Goal: Task Accomplishment & Management: Use online tool/utility

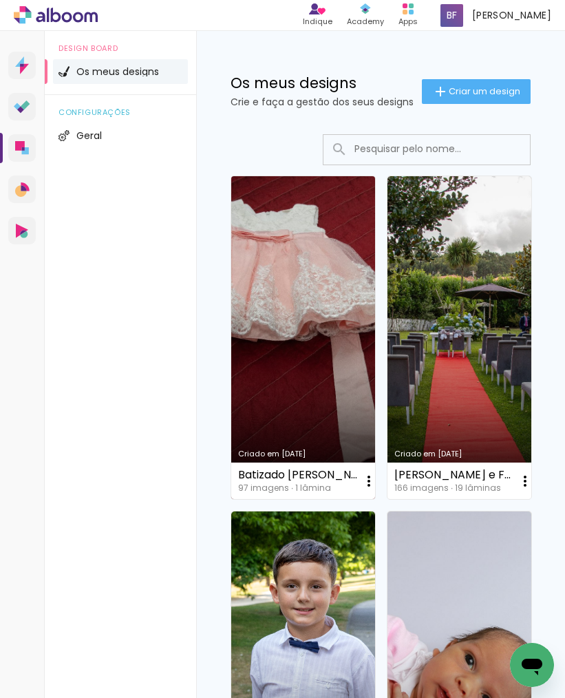
click at [266, 289] on link "Criado em [DATE]" at bounding box center [303, 337] width 144 height 323
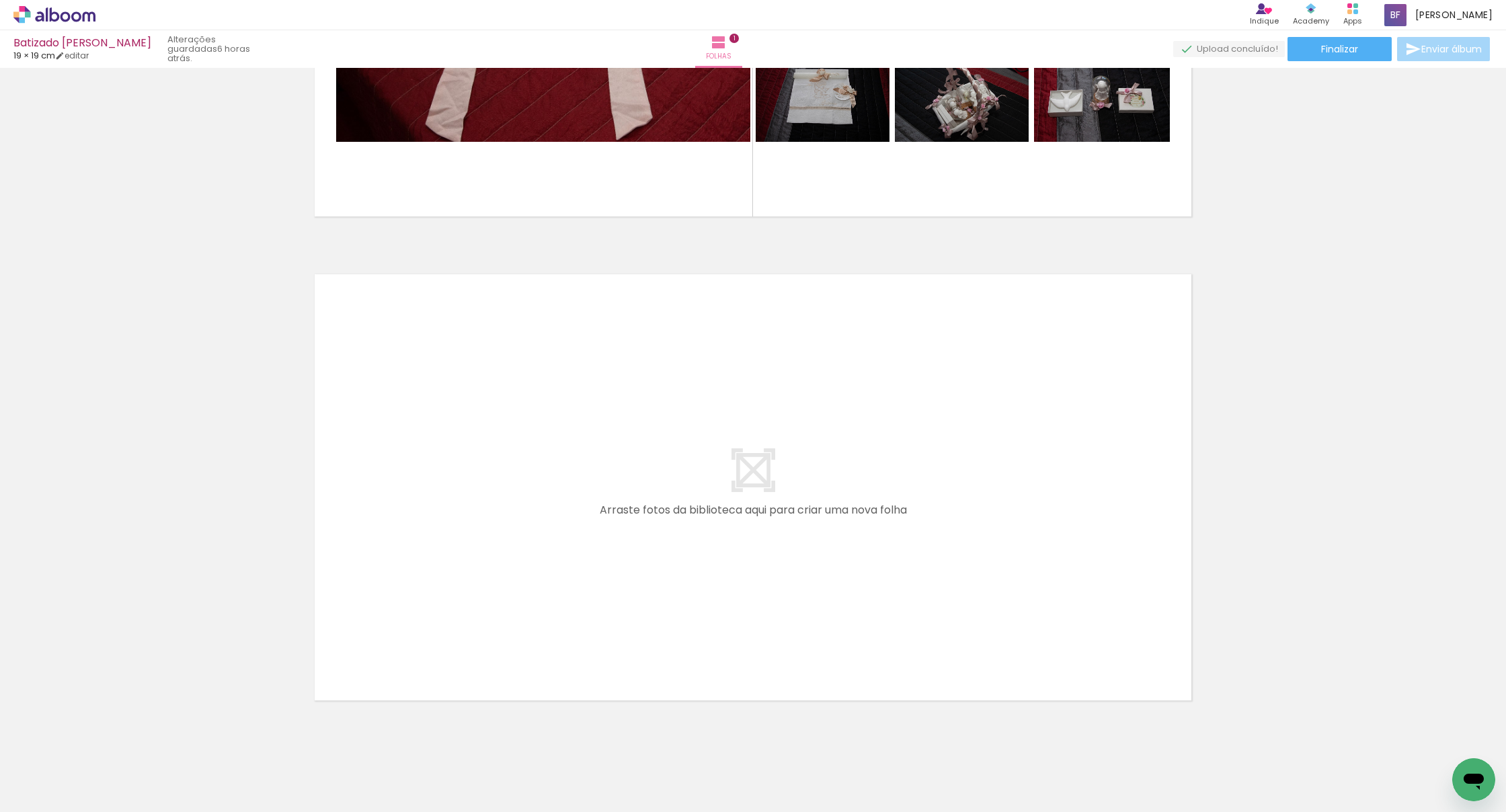
scroll to position [330, 0]
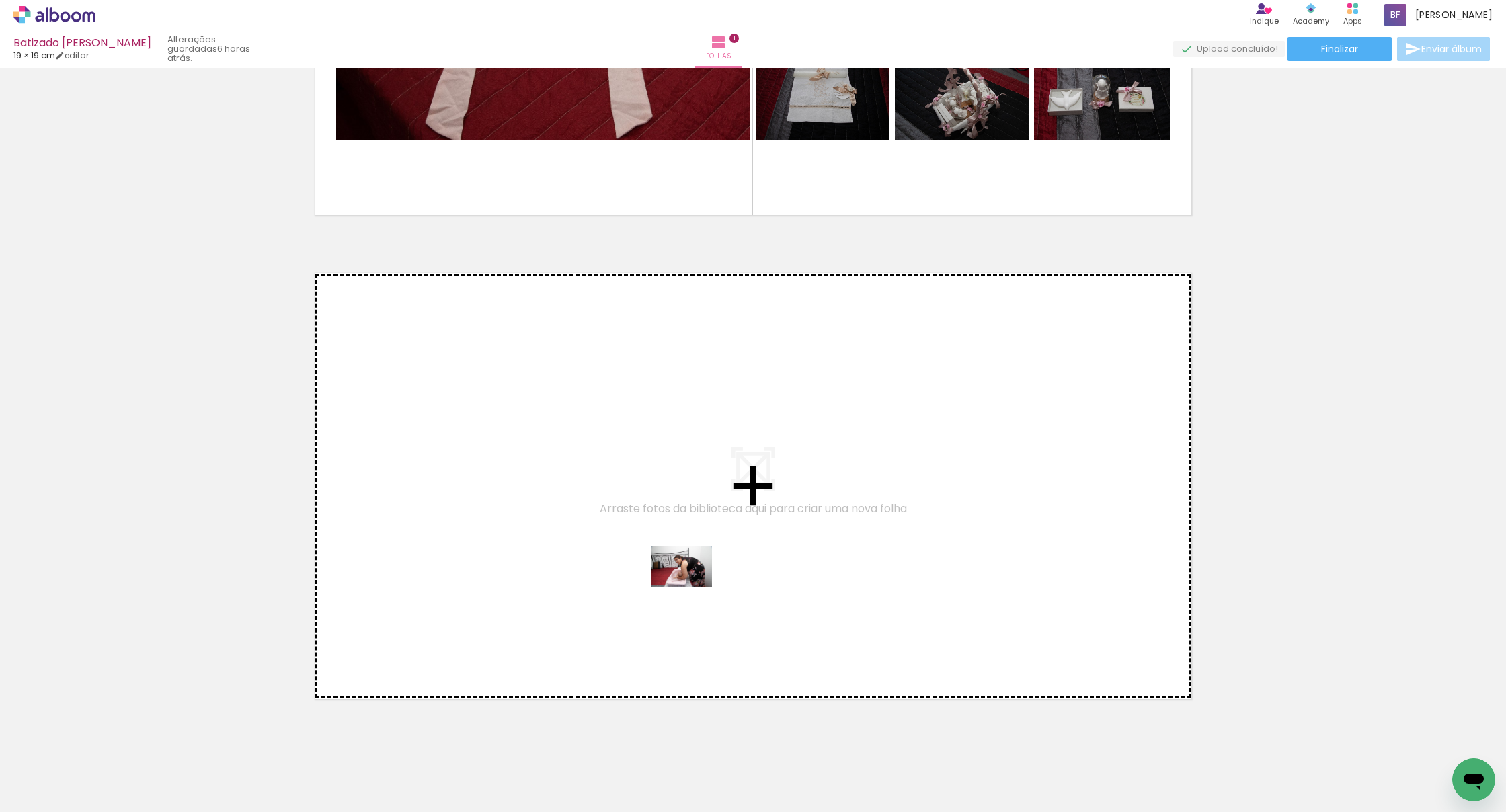
drag, startPoint x: 698, startPoint y: 776, endPoint x: 692, endPoint y: 587, distance: 189.1
click at [551, 587] on quentale-workspace at bounding box center [753, 406] width 1506 height 812
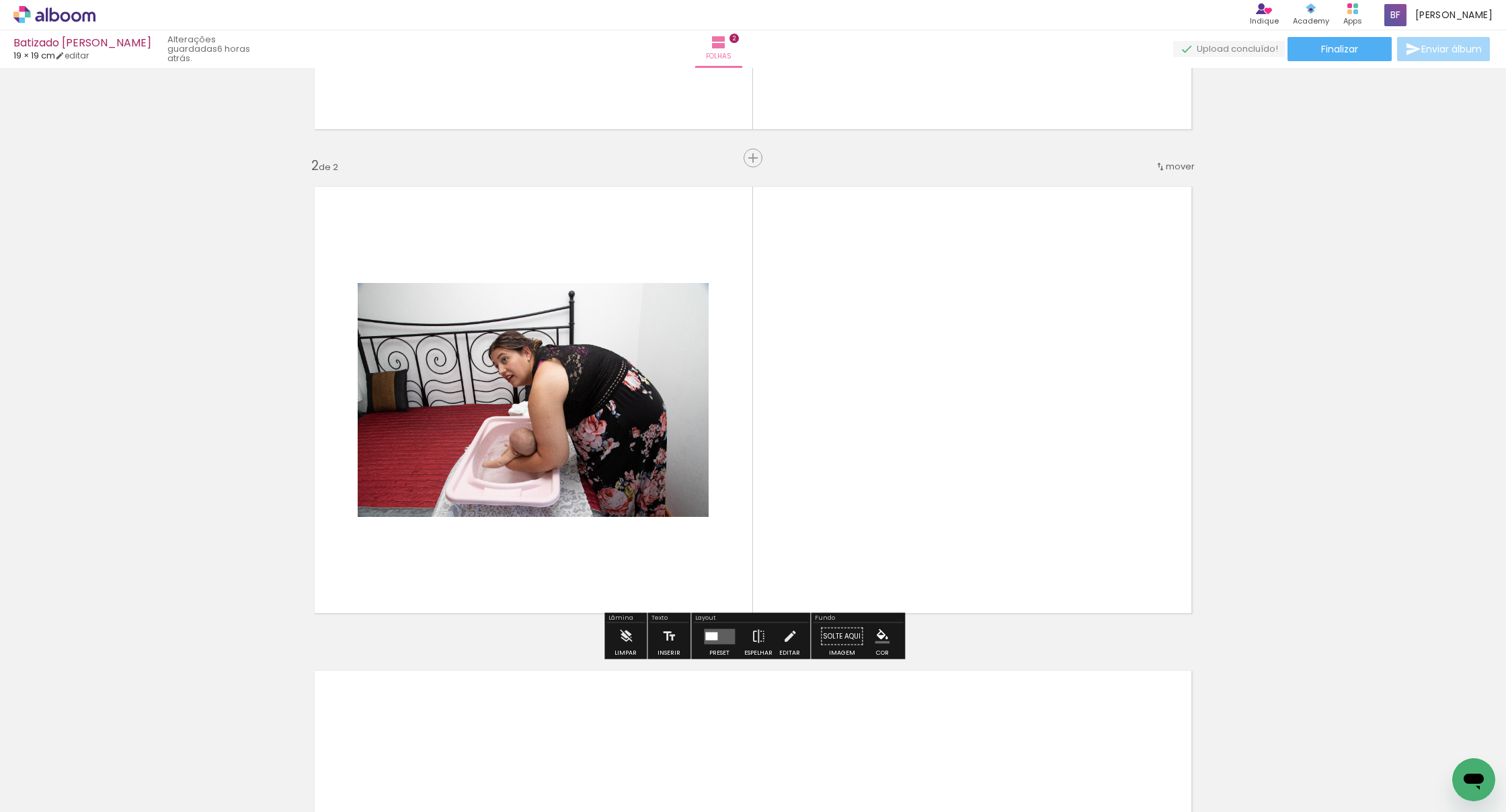
scroll to position [418, 0]
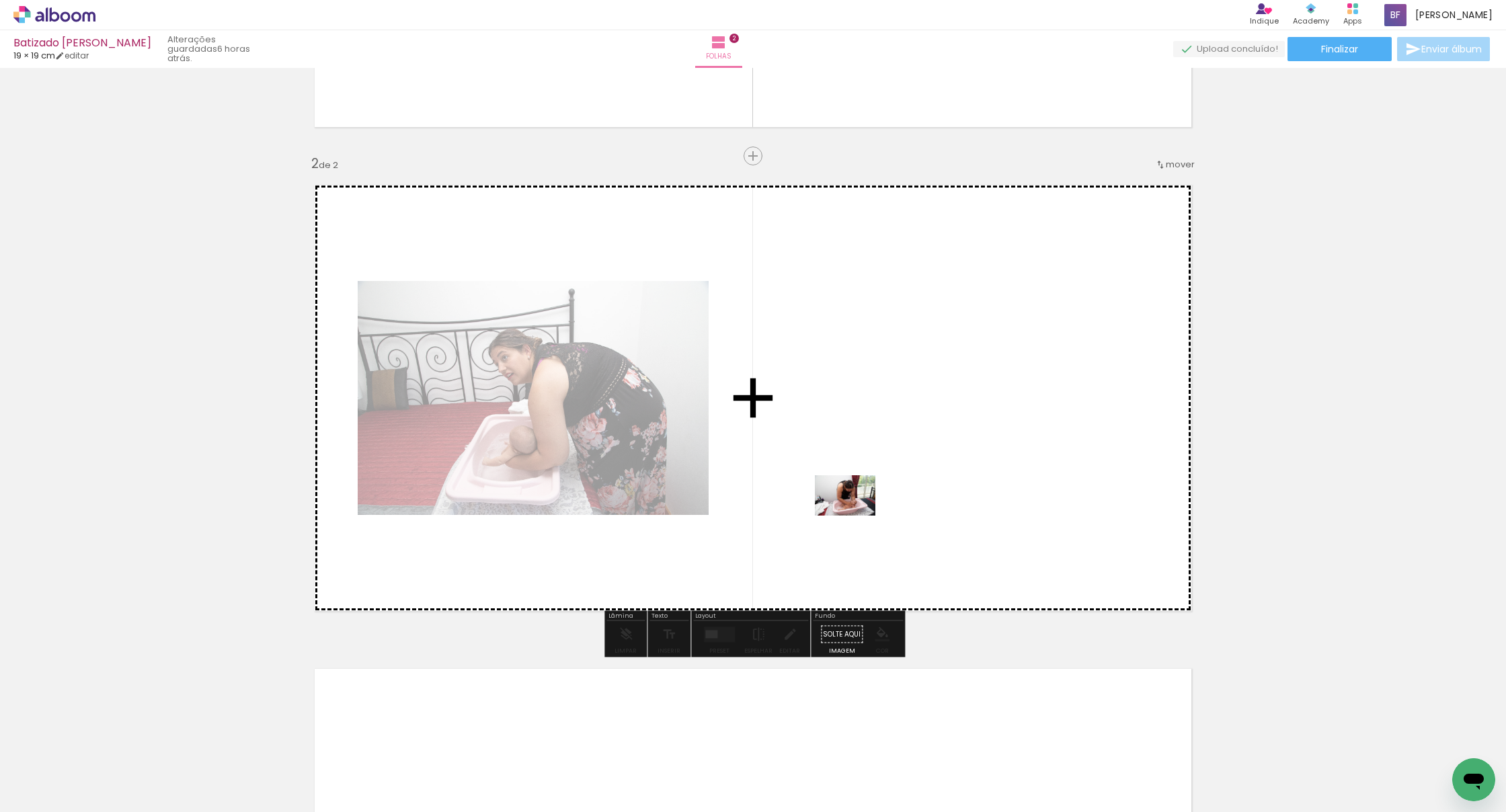
drag, startPoint x: 789, startPoint y: 774, endPoint x: 863, endPoint y: 479, distance: 304.1
click at [551, 479] on quentale-workspace at bounding box center [753, 406] width 1506 height 812
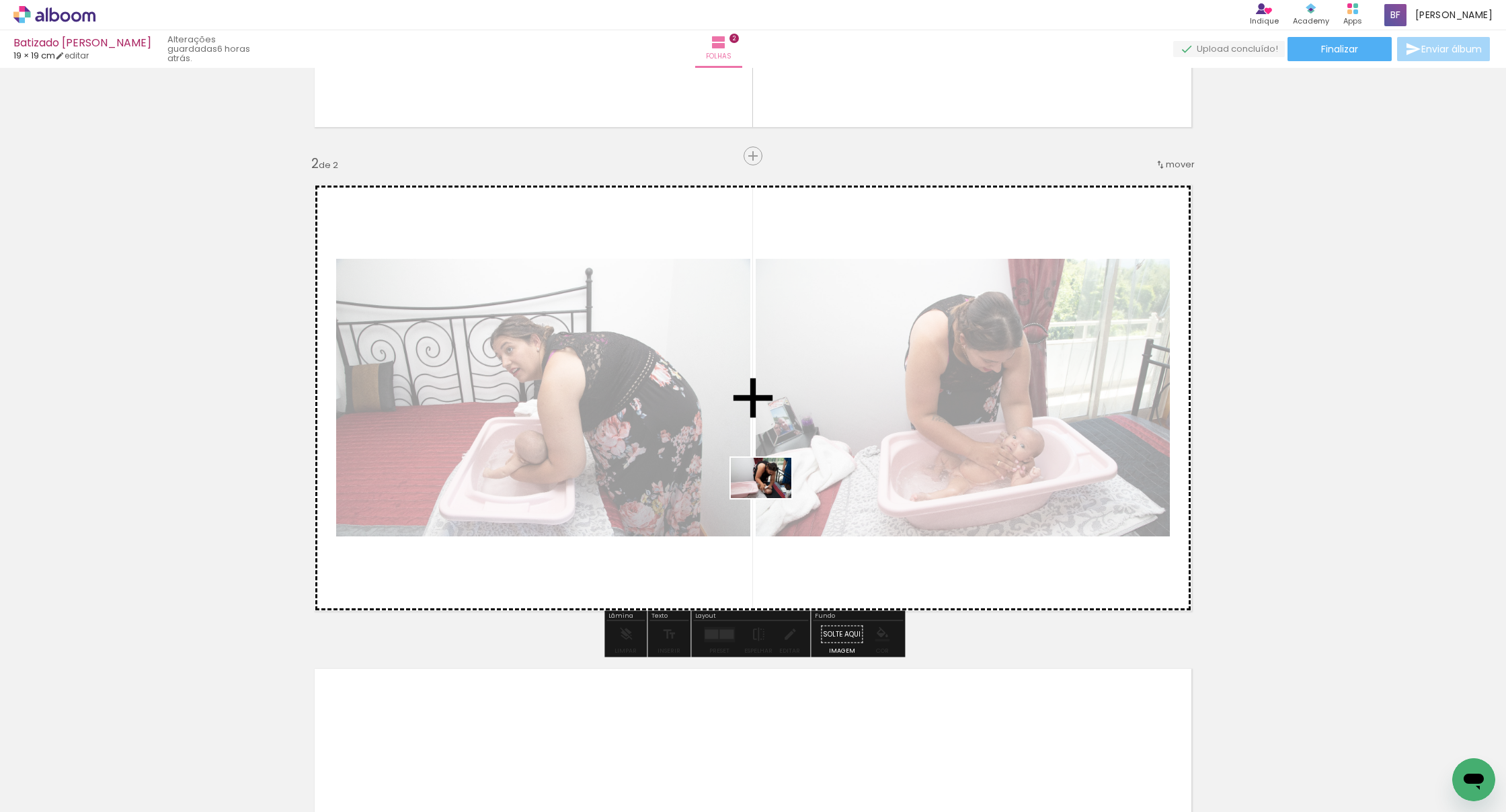
drag, startPoint x: 549, startPoint y: 774, endPoint x: 776, endPoint y: 489, distance: 364.4
click at [551, 489] on quentale-workspace at bounding box center [753, 406] width 1506 height 812
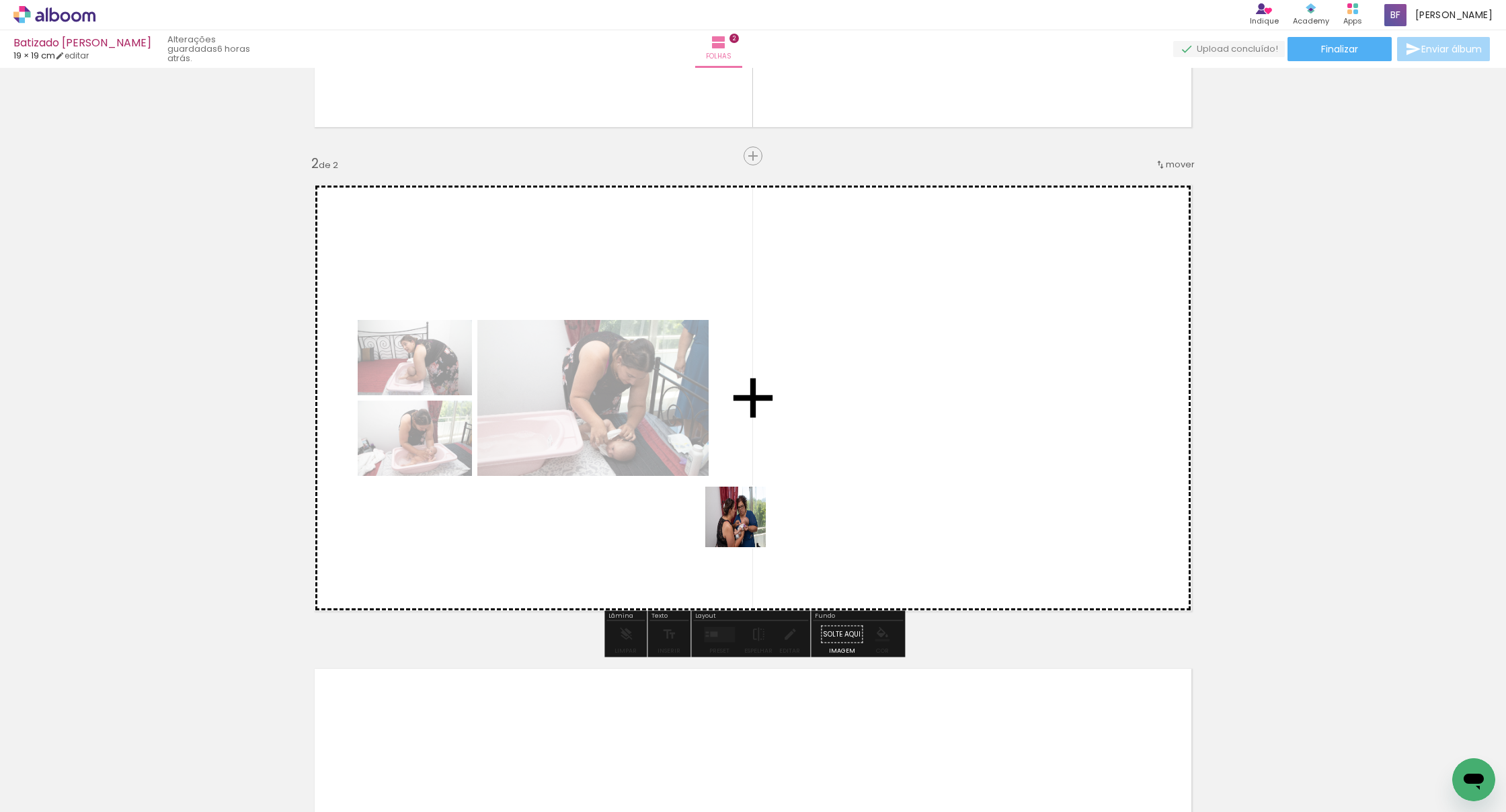
drag, startPoint x: 630, startPoint y: 653, endPoint x: 773, endPoint y: 509, distance: 202.9
click at [551, 509] on quentale-workspace at bounding box center [753, 406] width 1506 height 812
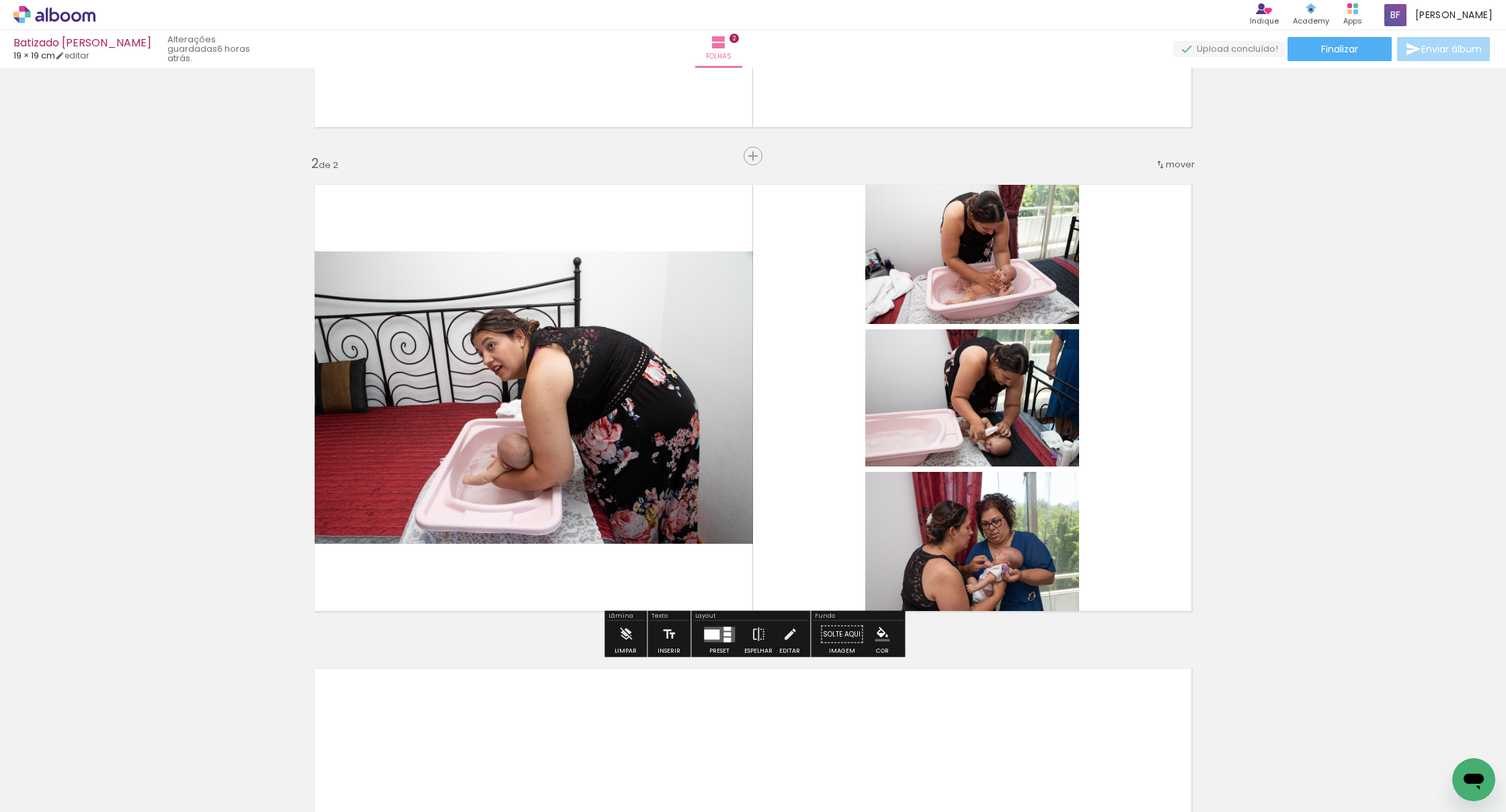
click at [551, 633] on div at bounding box center [712, 634] width 16 height 10
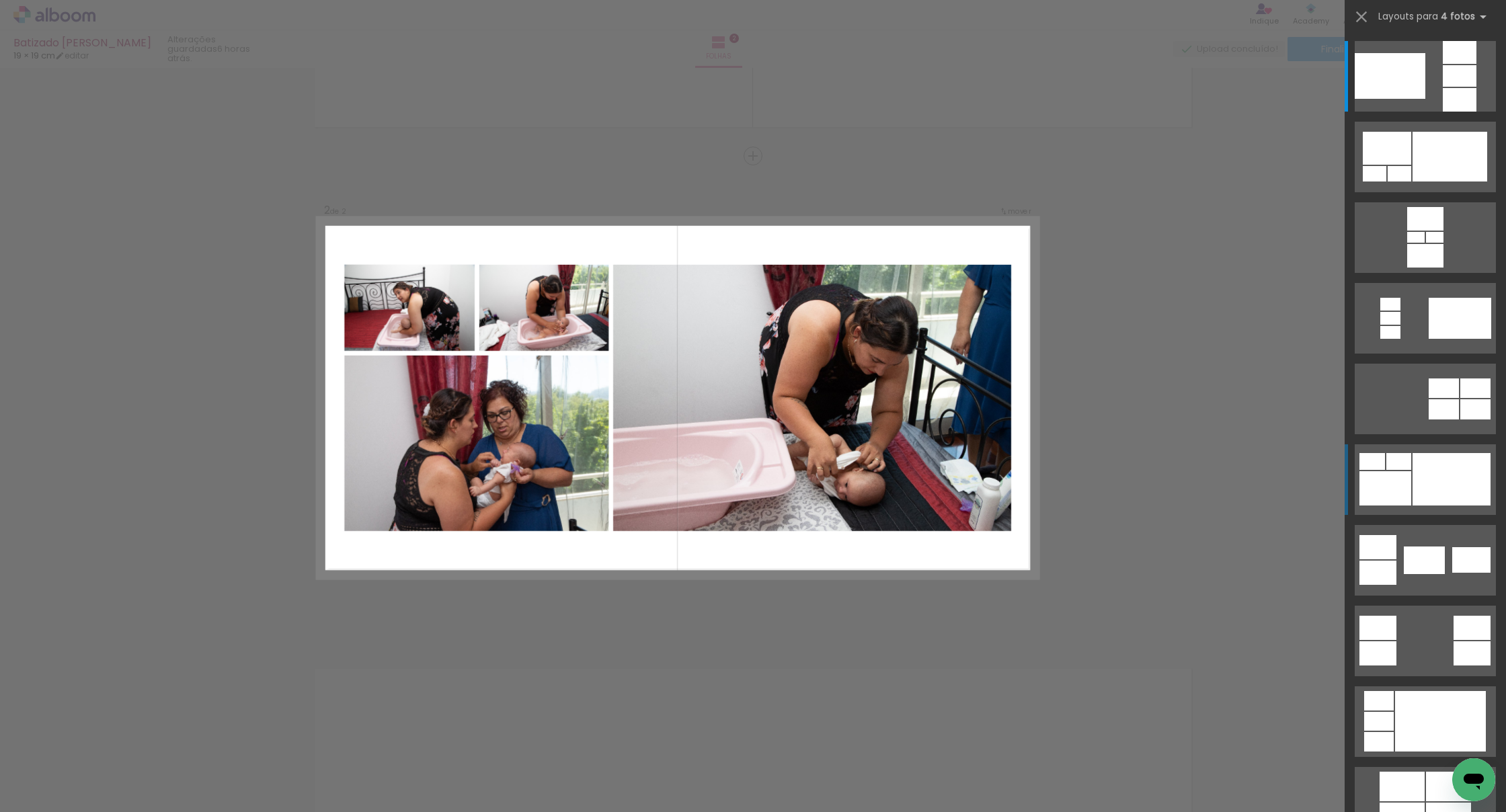
click at [551, 472] on div at bounding box center [1451, 479] width 78 height 53
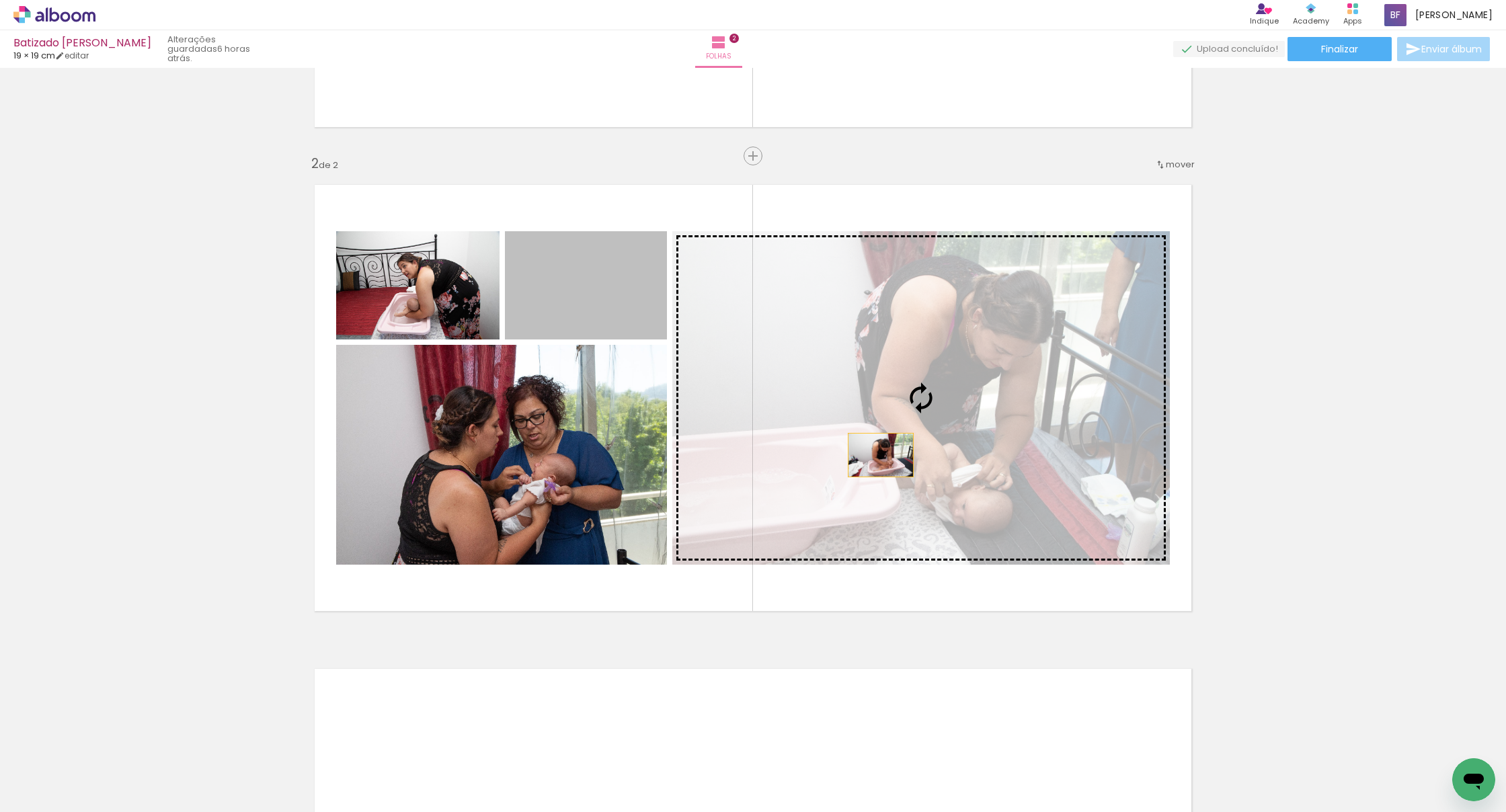
drag, startPoint x: 613, startPoint y: 293, endPoint x: 912, endPoint y: 461, distance: 343.0
click at [0, 0] on slot at bounding box center [0, 0] width 0 height 0
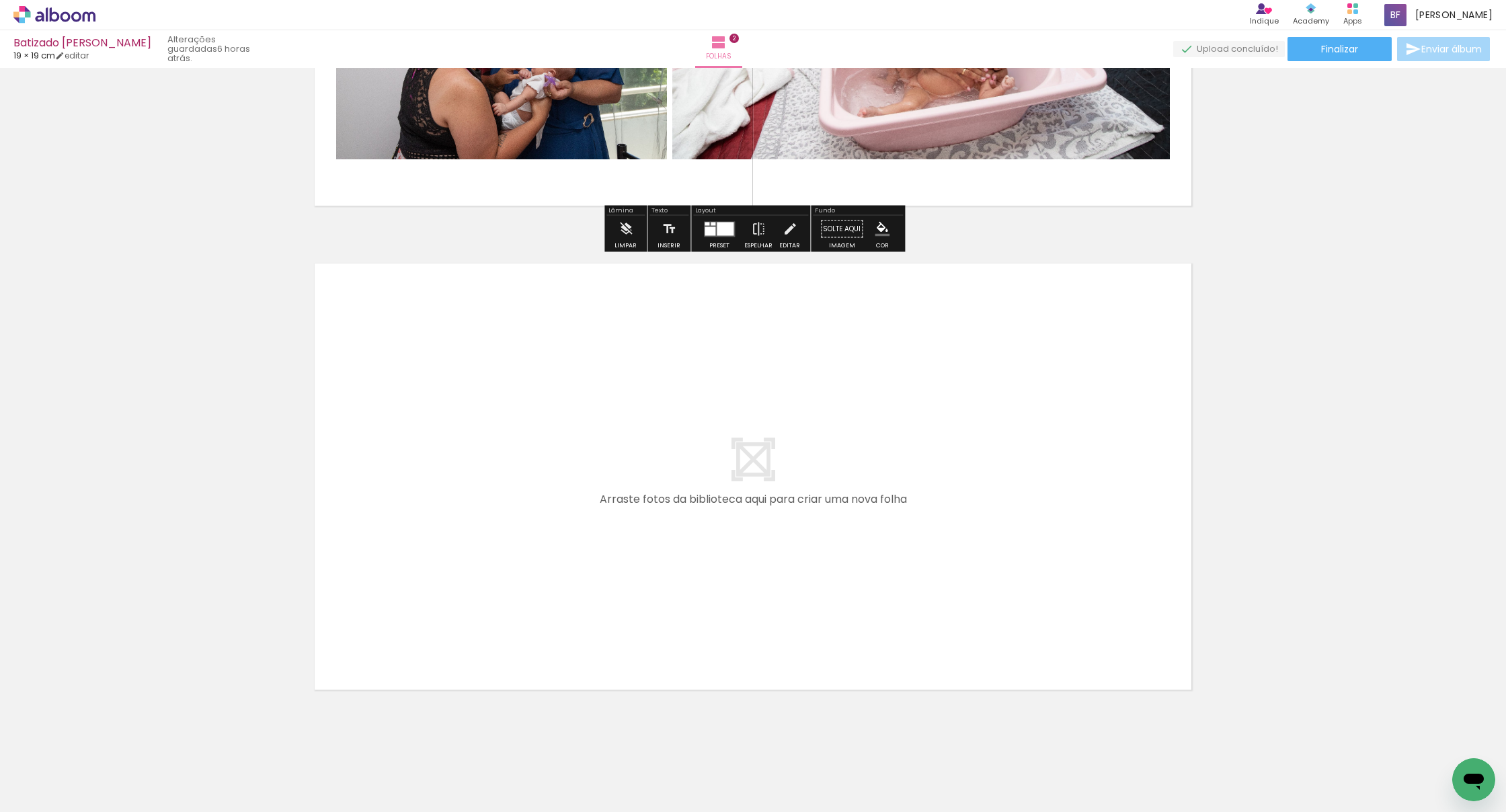
scroll to position [827, 0]
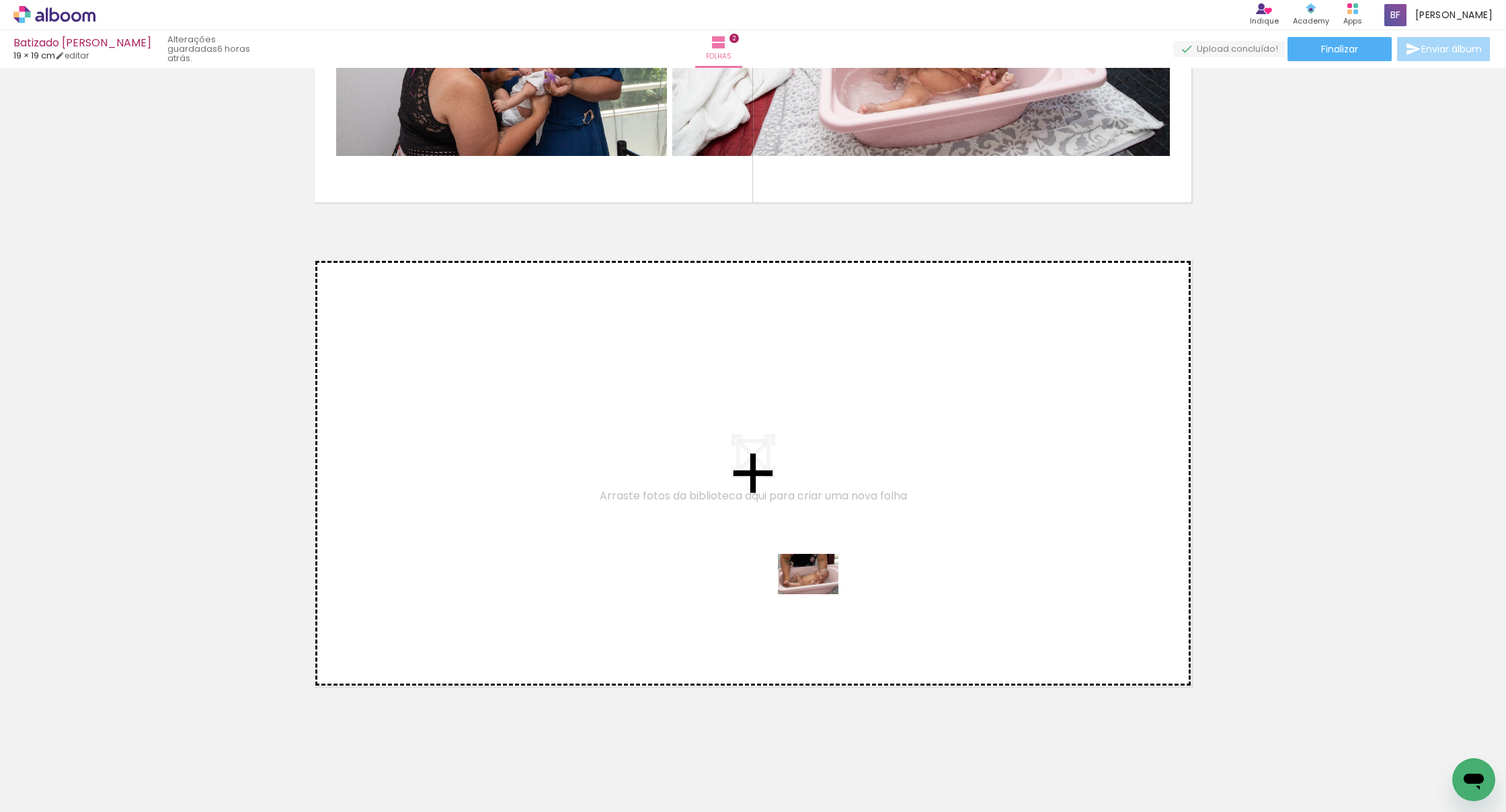
drag, startPoint x: 861, startPoint y: 763, endPoint x: 818, endPoint y: 594, distance: 174.4
click at [551, 594] on quentale-workspace at bounding box center [753, 406] width 1506 height 812
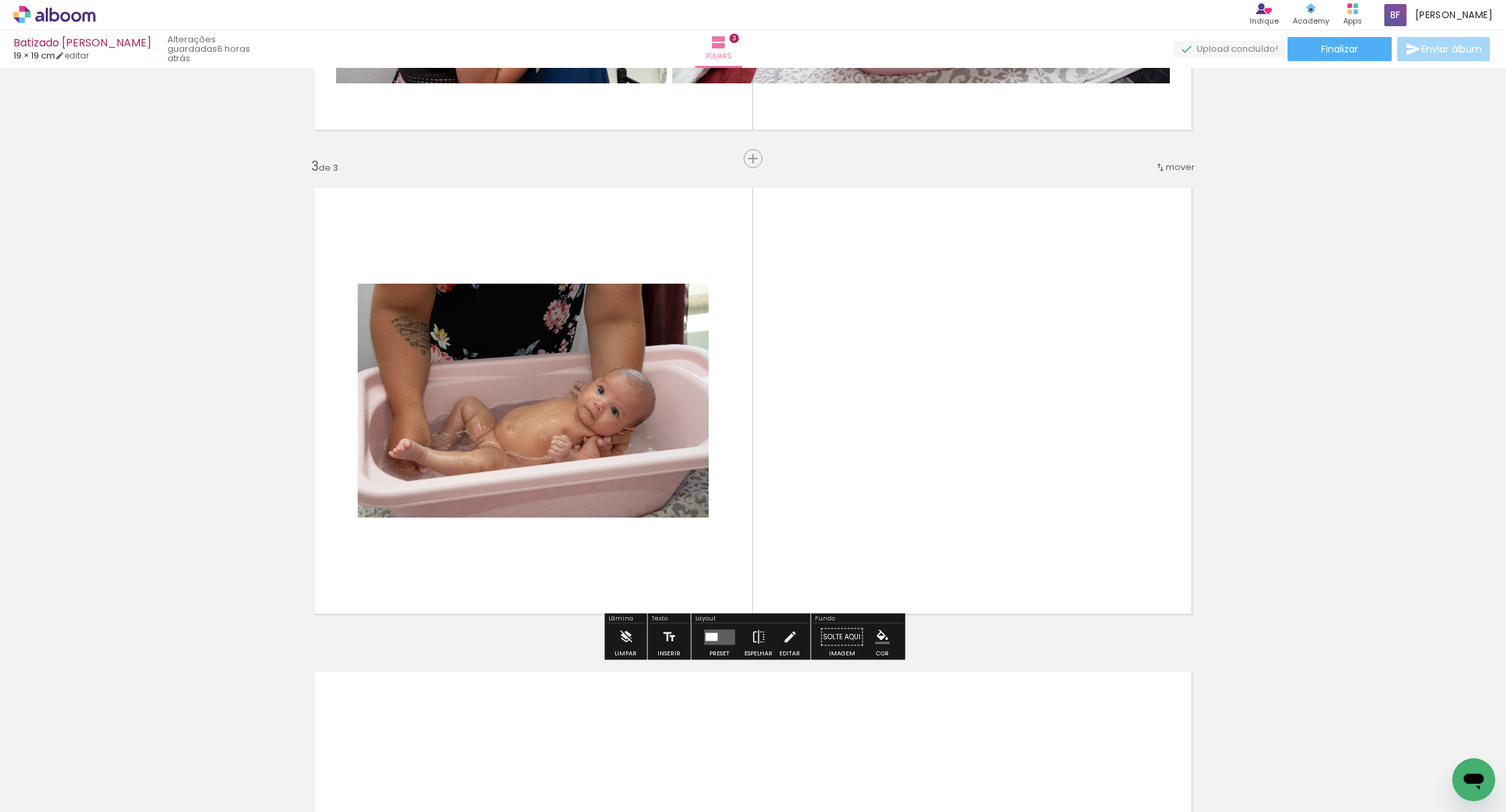
scroll to position [902, 0]
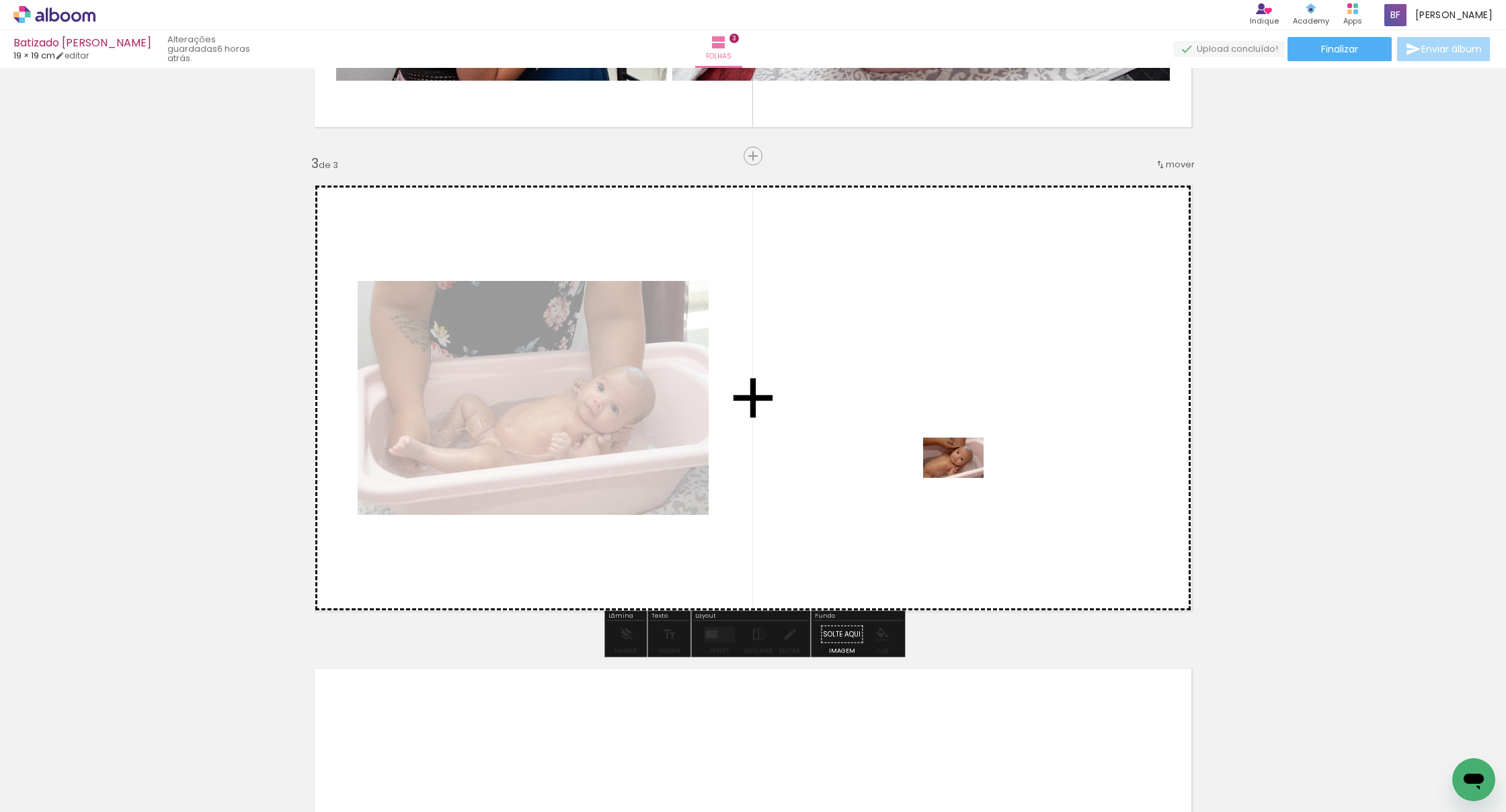
drag, startPoint x: 944, startPoint y: 710, endPoint x: 963, endPoint y: 478, distance: 232.8
click at [551, 478] on quentale-workspace at bounding box center [753, 406] width 1506 height 812
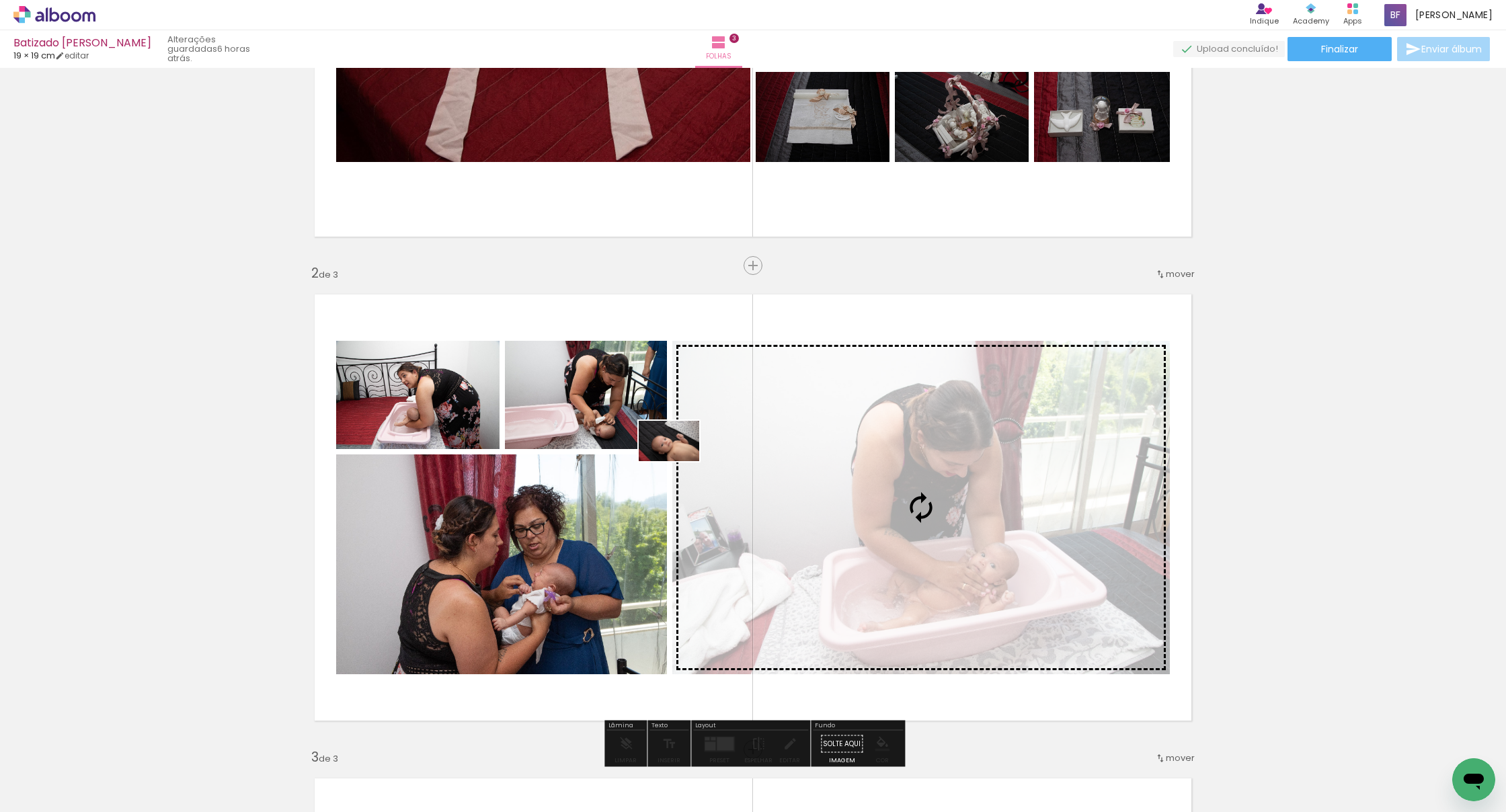
scroll to position [313, 0]
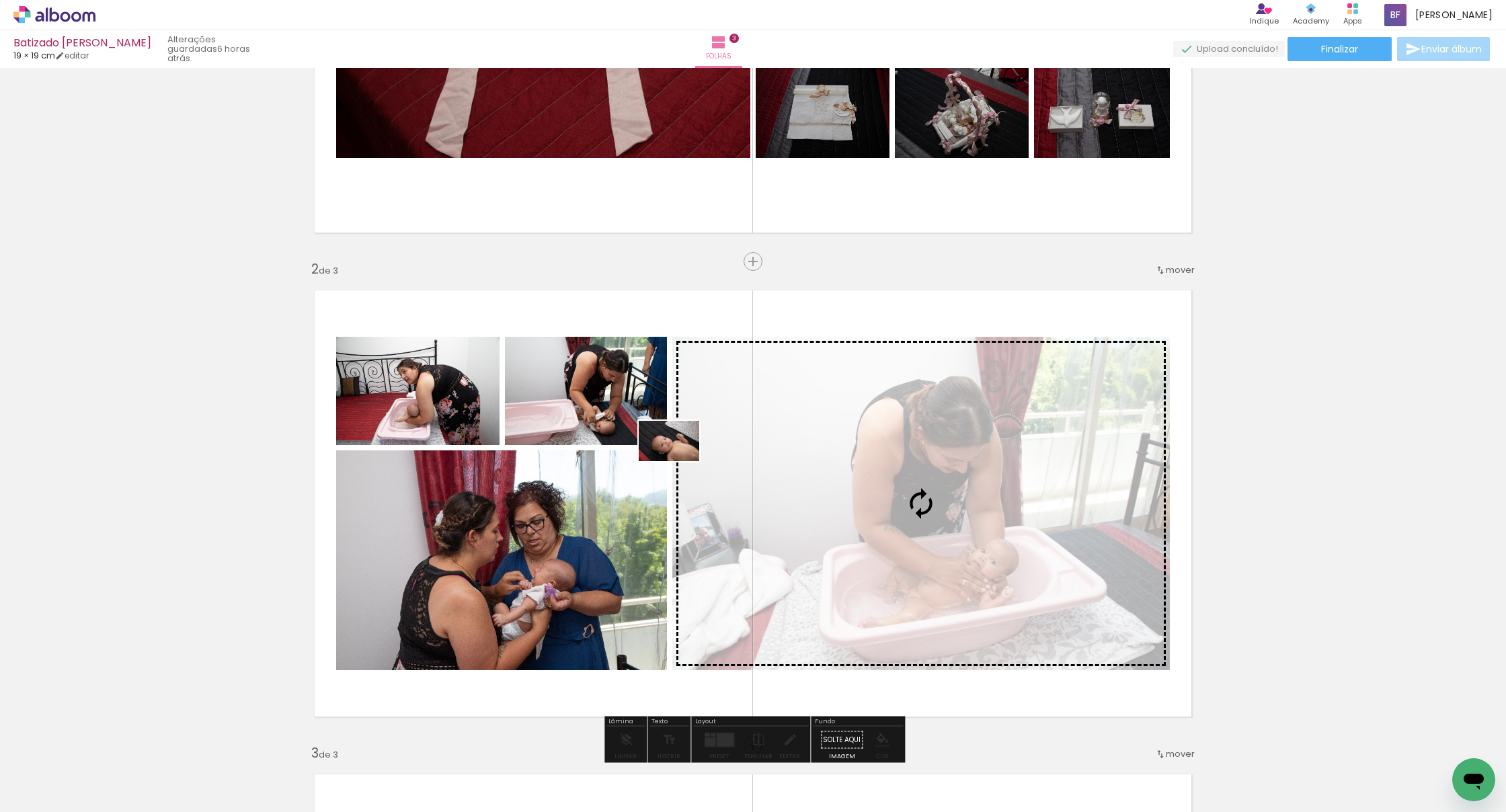
drag, startPoint x: 631, startPoint y: 763, endPoint x: 679, endPoint y: 461, distance: 305.8
click at [551, 461] on quentale-workspace at bounding box center [753, 406] width 1506 height 812
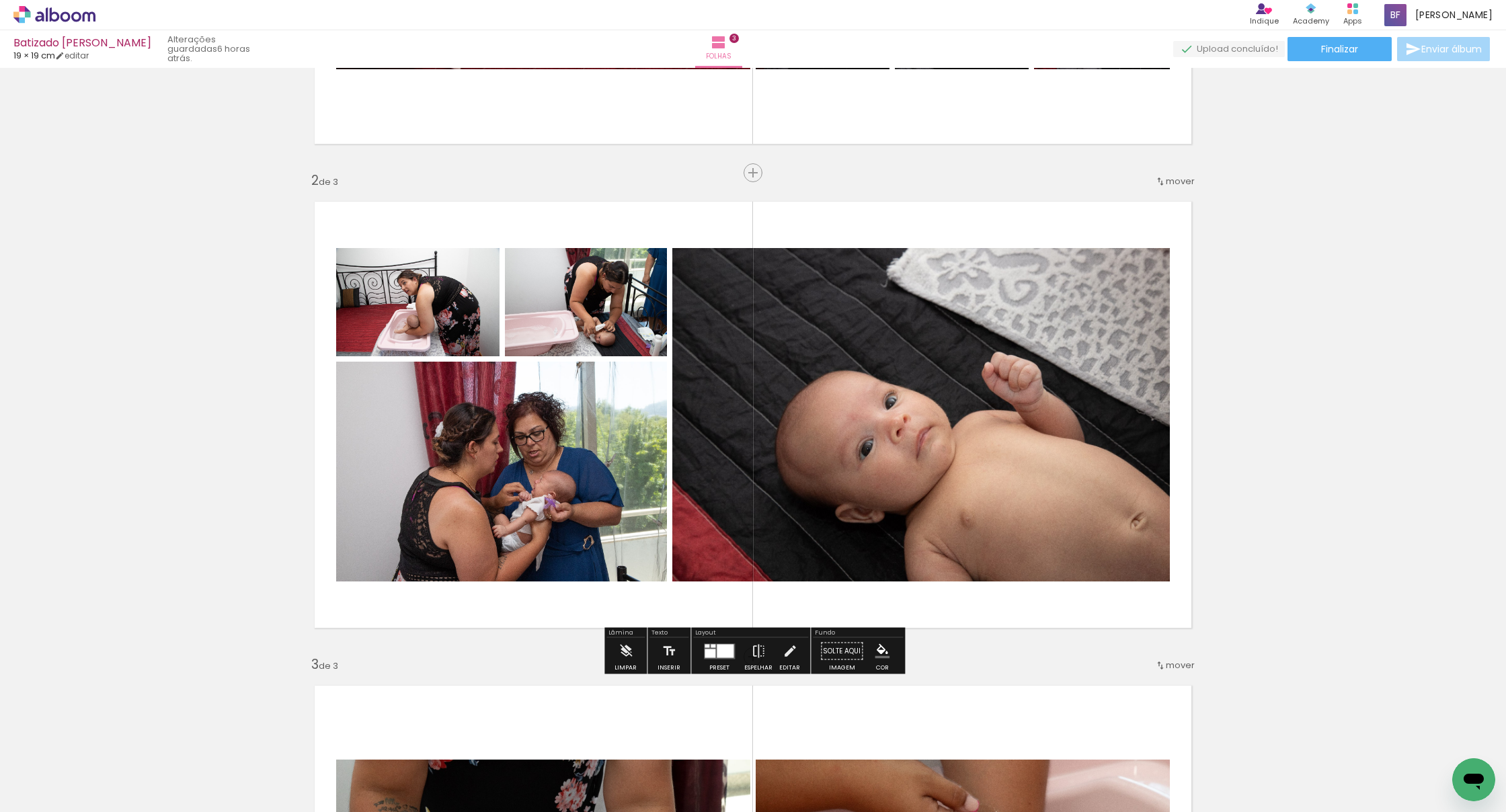
scroll to position [404, 0]
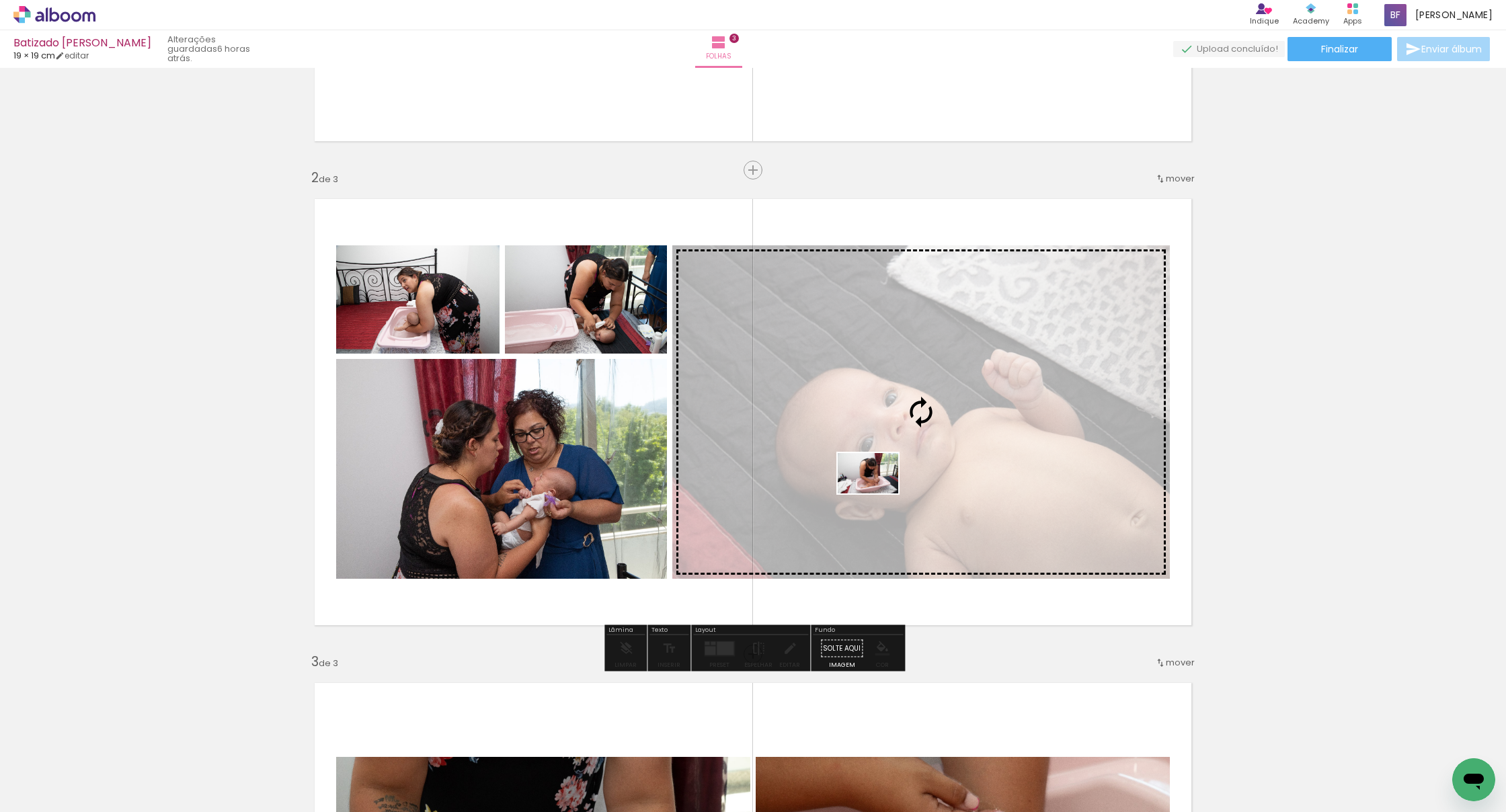
drag, startPoint x: 778, startPoint y: 776, endPoint x: 856, endPoint y: 504, distance: 283.0
click at [551, 493] on quentale-workspace at bounding box center [753, 406] width 1506 height 812
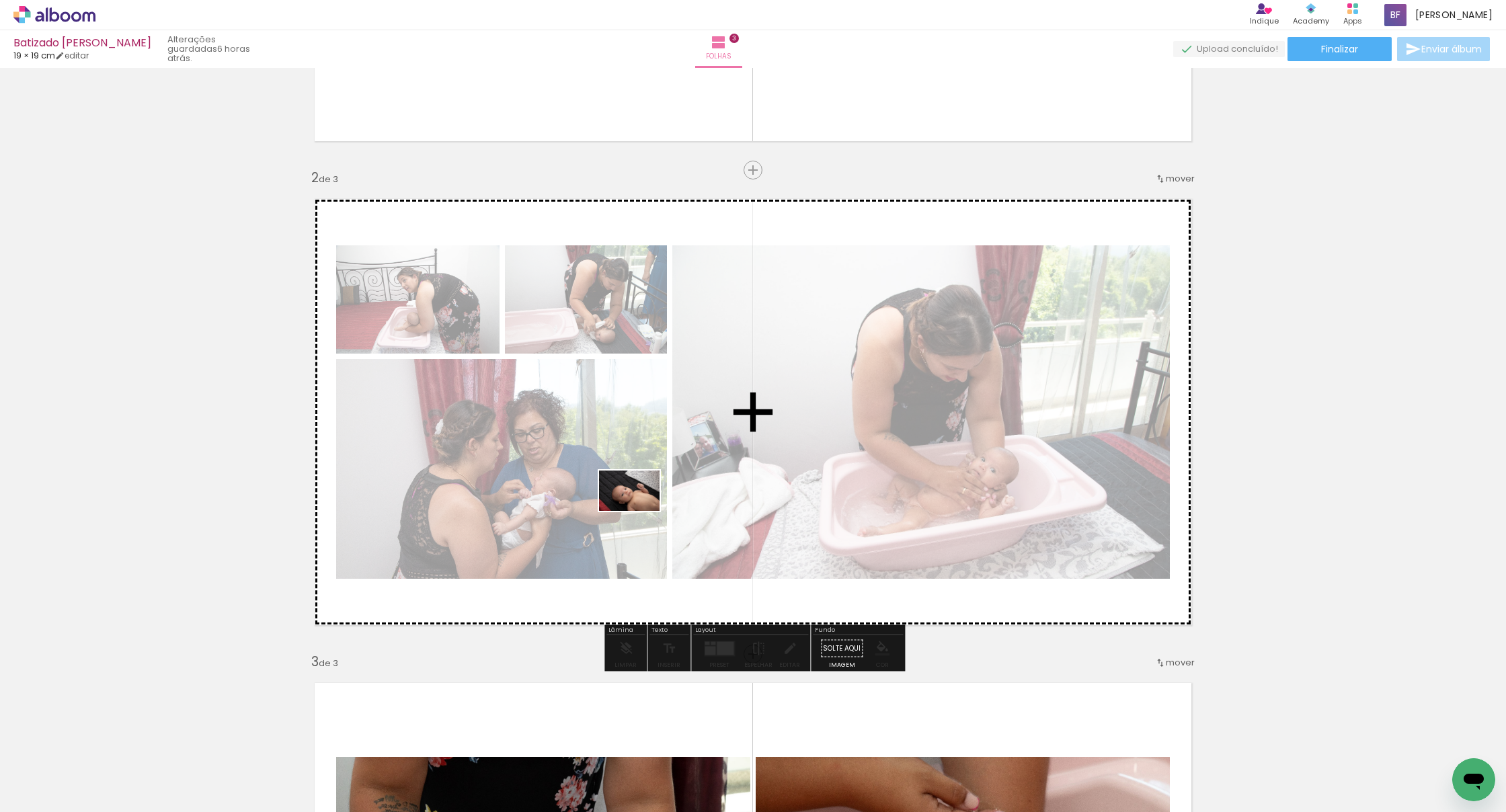
drag, startPoint x: 640, startPoint y: 652, endPoint x: 645, endPoint y: 500, distance: 152.1
click at [551, 500] on quentale-workspace at bounding box center [753, 406] width 1506 height 812
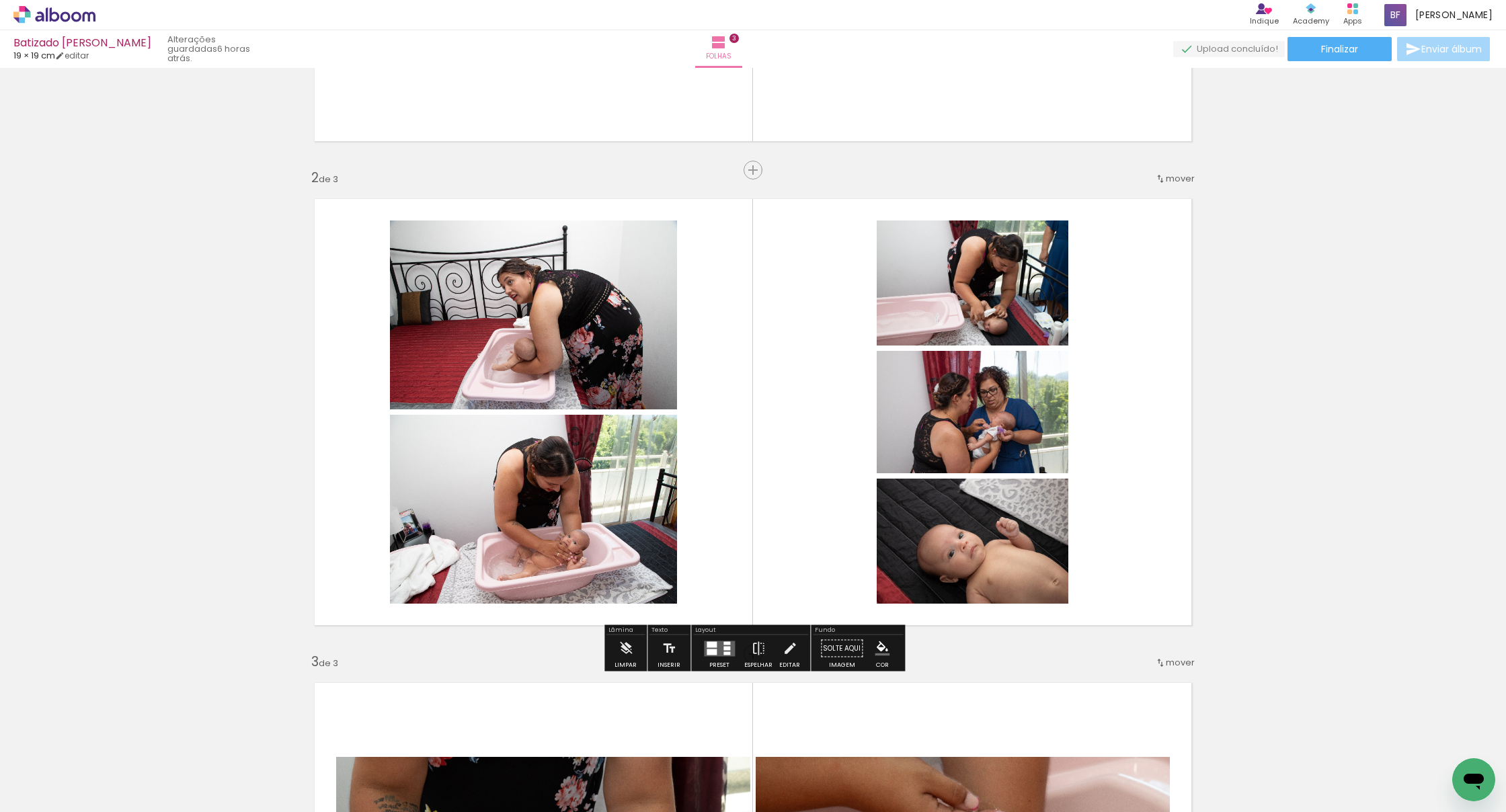
click at [551, 646] on quentale-layouter at bounding box center [719, 648] width 31 height 16
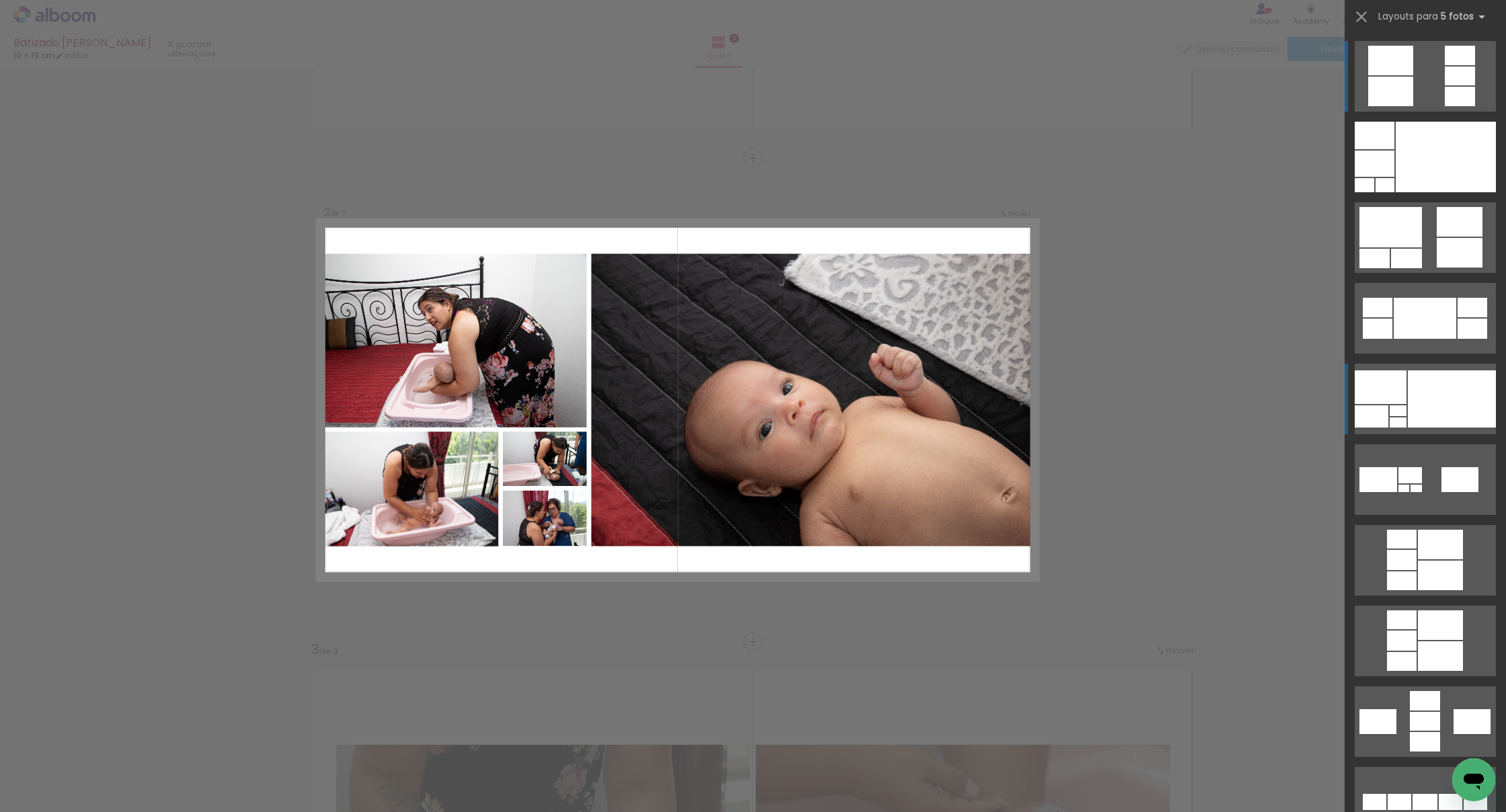
scroll to position [418, 0]
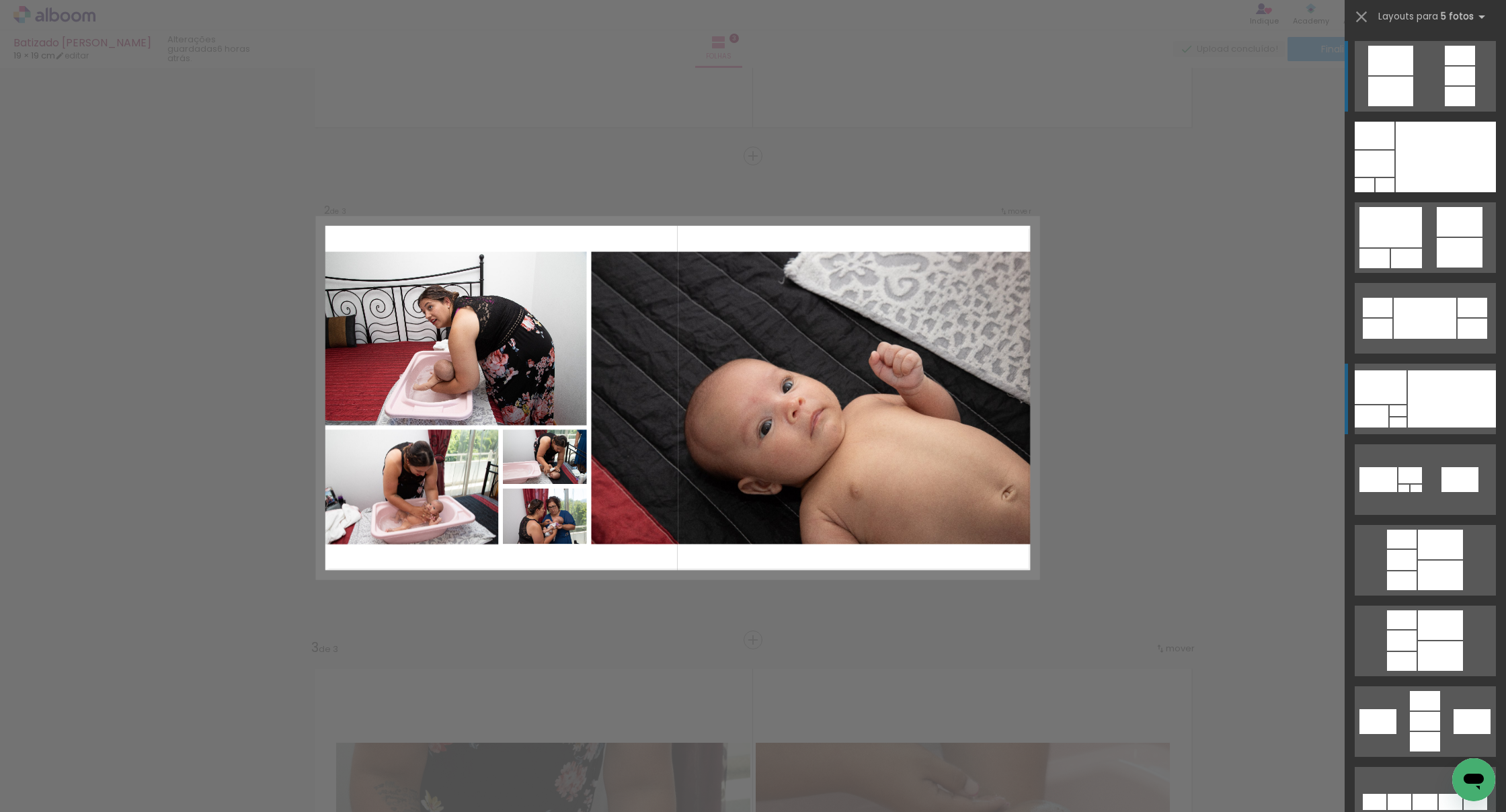
click at [551, 405] on div at bounding box center [1451, 398] width 88 height 58
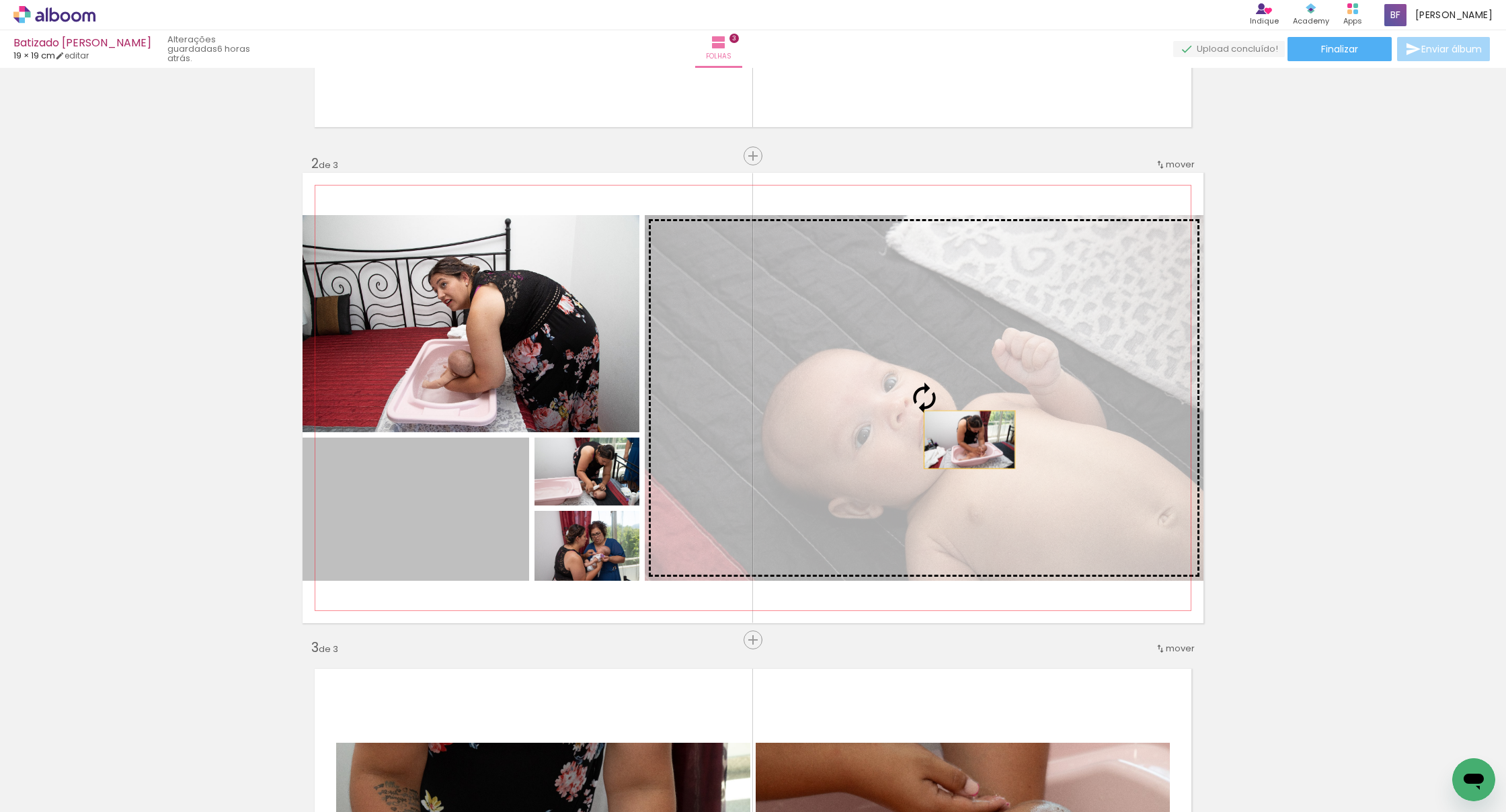
drag, startPoint x: 452, startPoint y: 516, endPoint x: 969, endPoint y: 439, distance: 522.7
click at [0, 0] on slot at bounding box center [0, 0] width 0 height 0
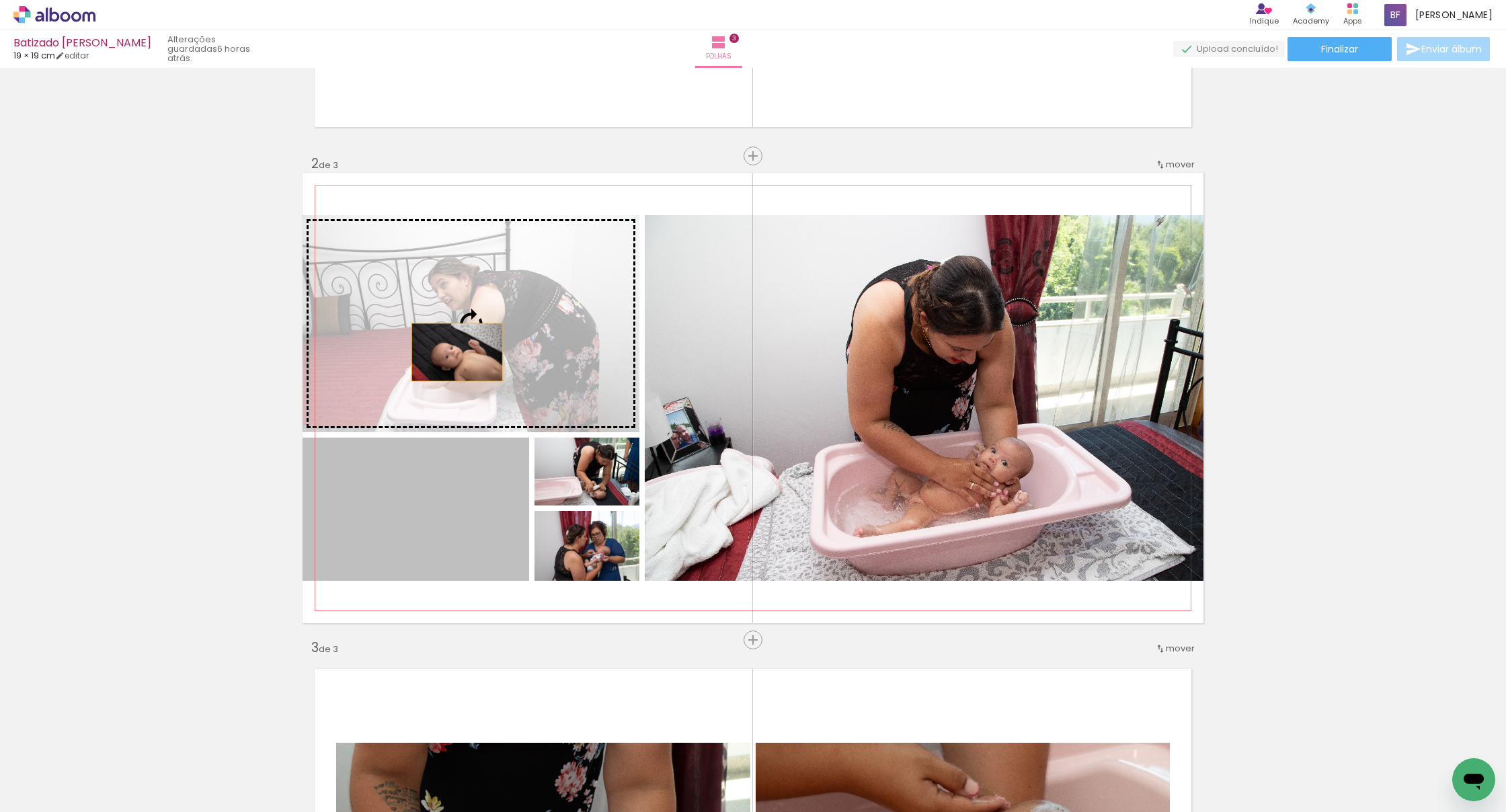
drag, startPoint x: 412, startPoint y: 525, endPoint x: 457, endPoint y: 344, distance: 186.5
click at [0, 0] on slot at bounding box center [0, 0] width 0 height 0
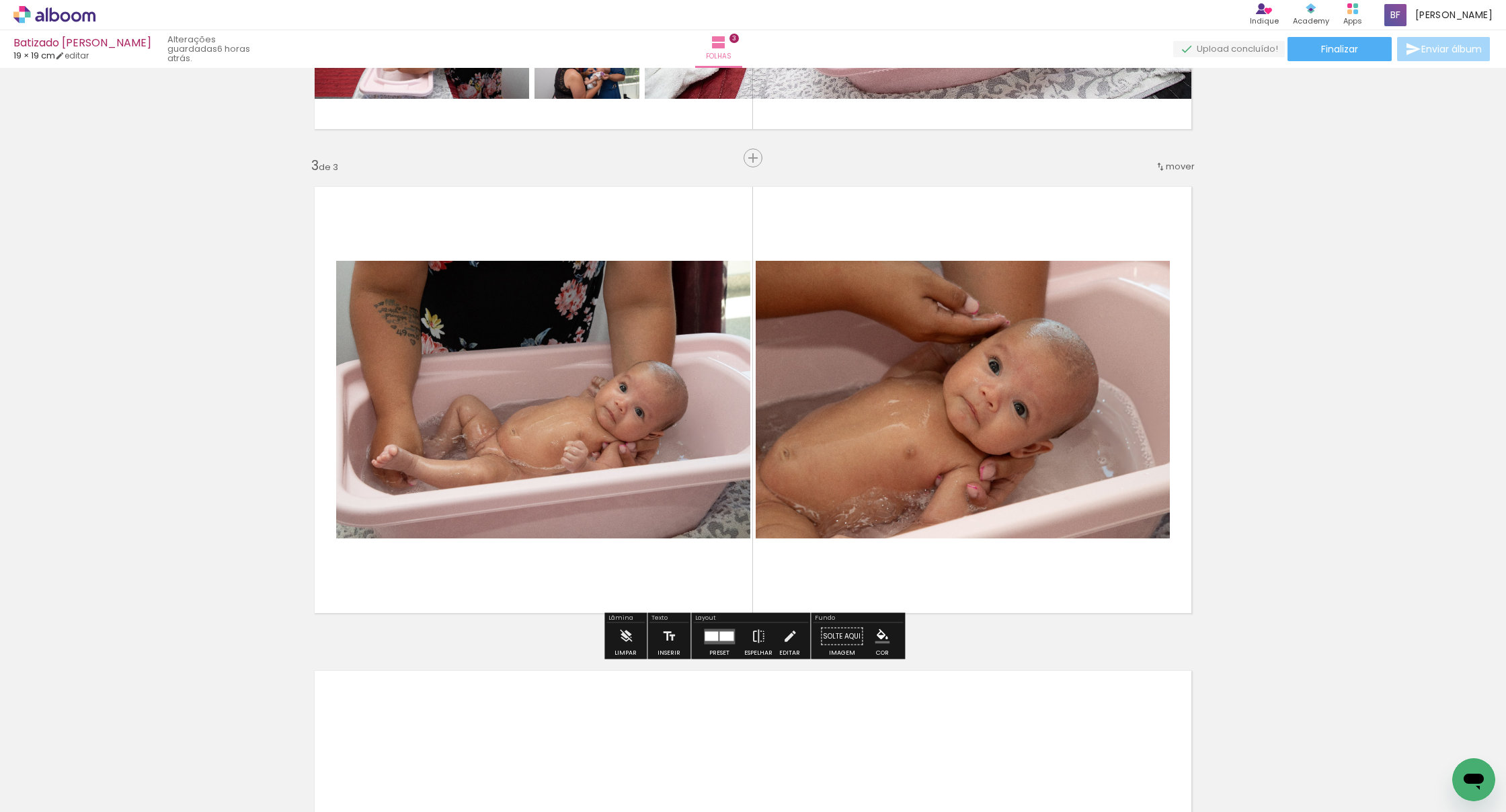
scroll to position [902, 0]
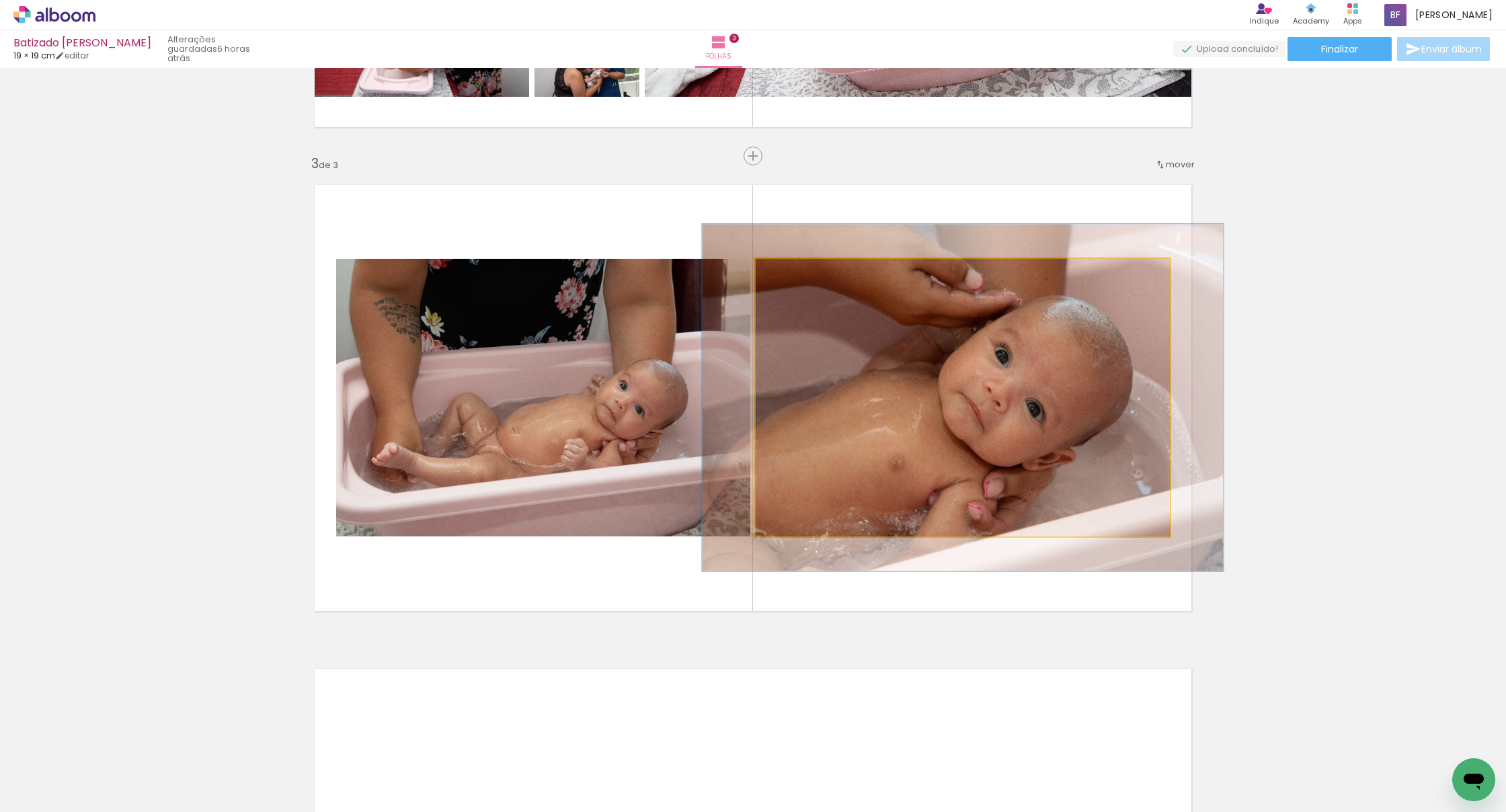
type paper-slider "125"
drag, startPoint x: 794, startPoint y: 272, endPoint x: 817, endPoint y: 284, distance: 25.9
click at [551, 269] on div at bounding box center [798, 273] width 21 height 21
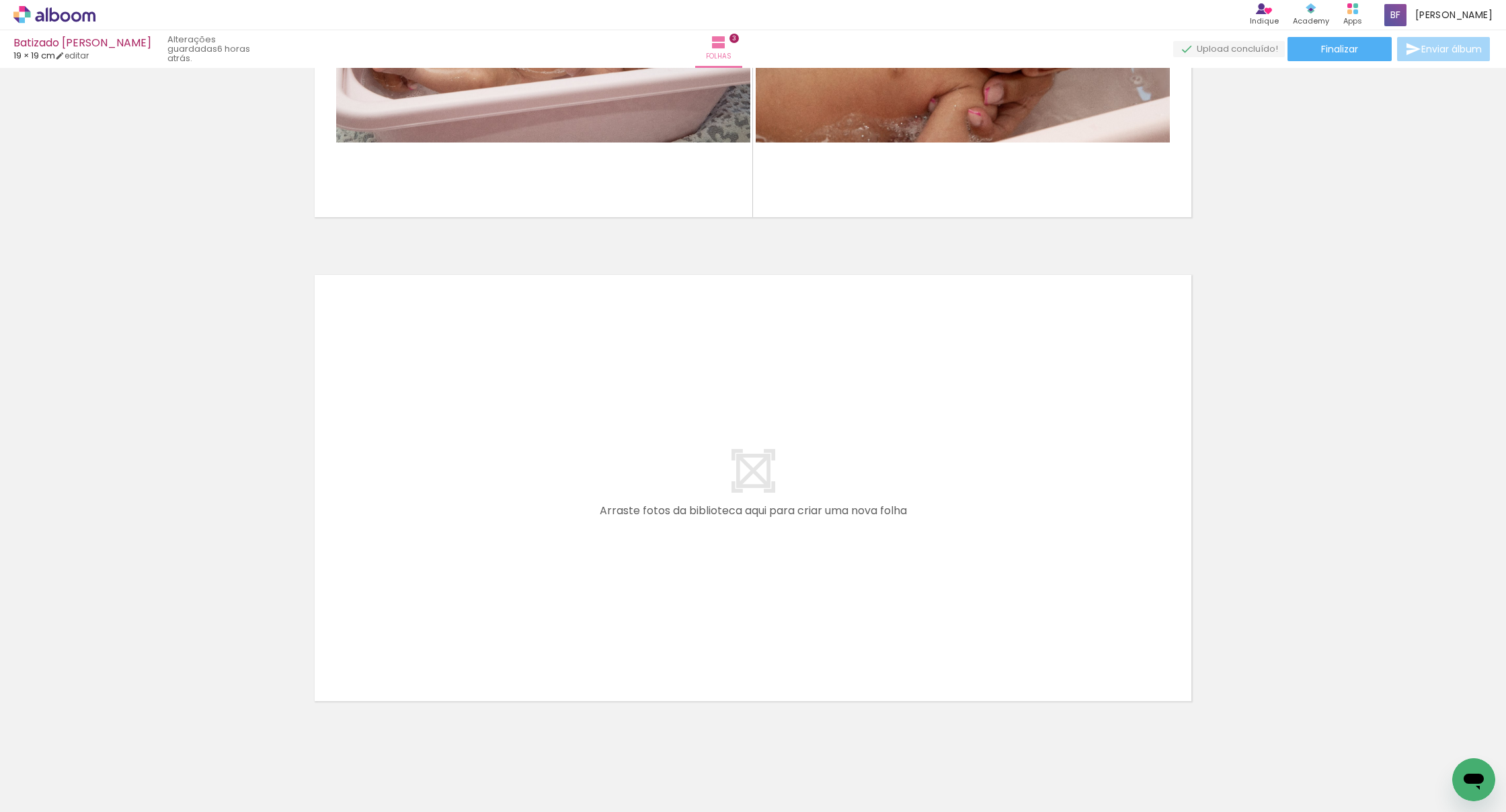
scroll to position [0, 1043]
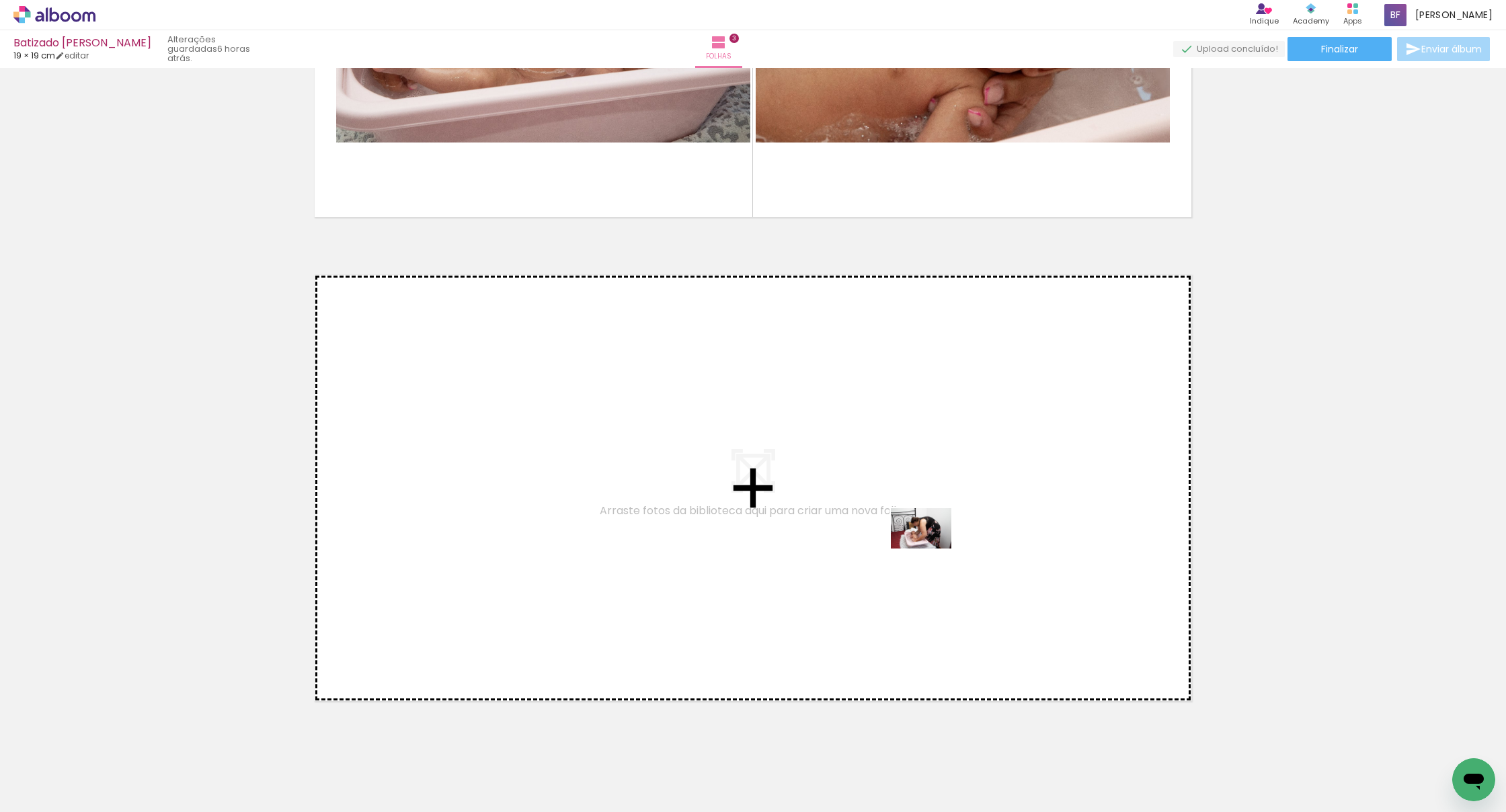
click at [551, 548] on quentale-workspace at bounding box center [753, 406] width 1506 height 812
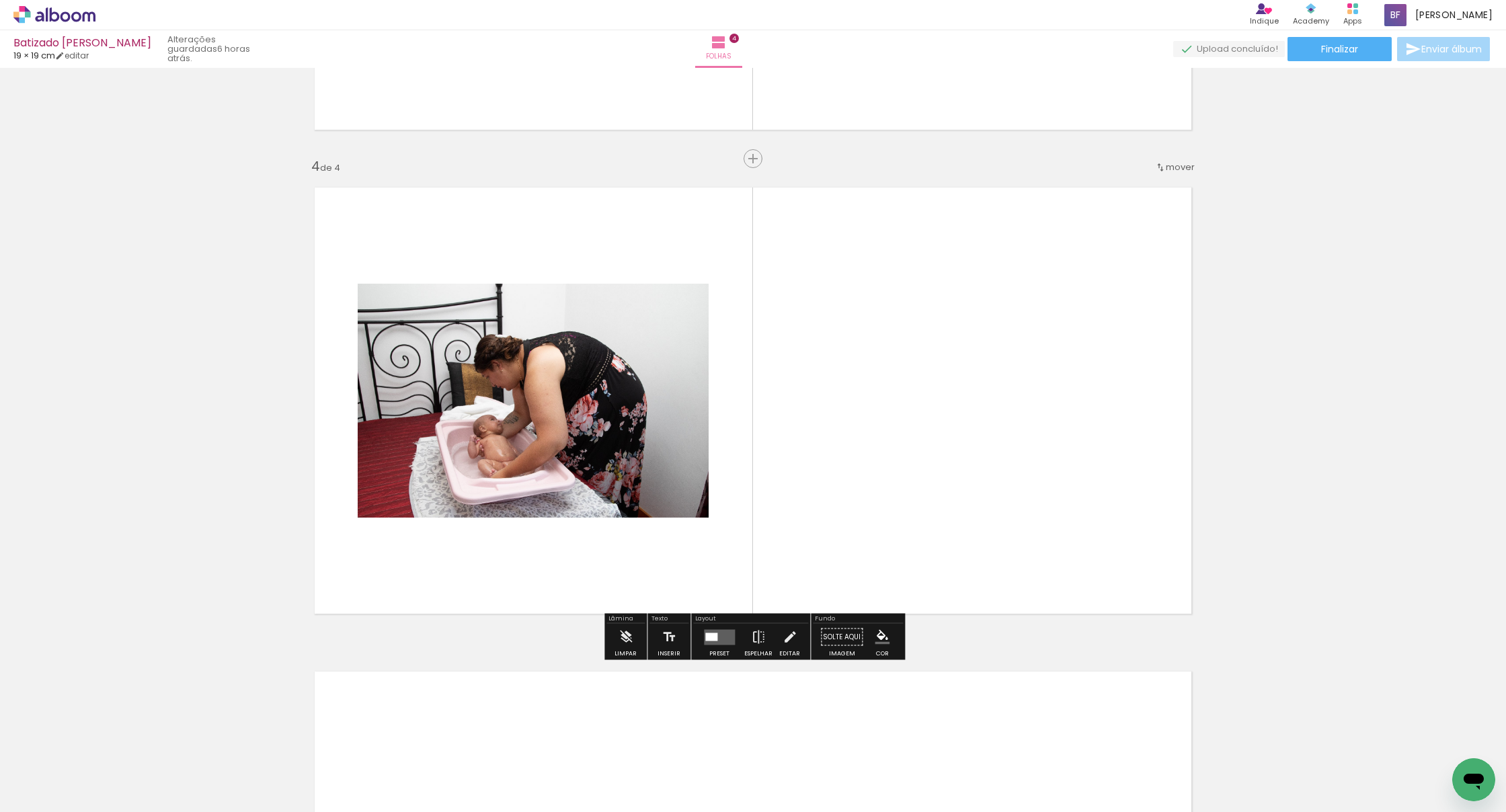
scroll to position [1386, 0]
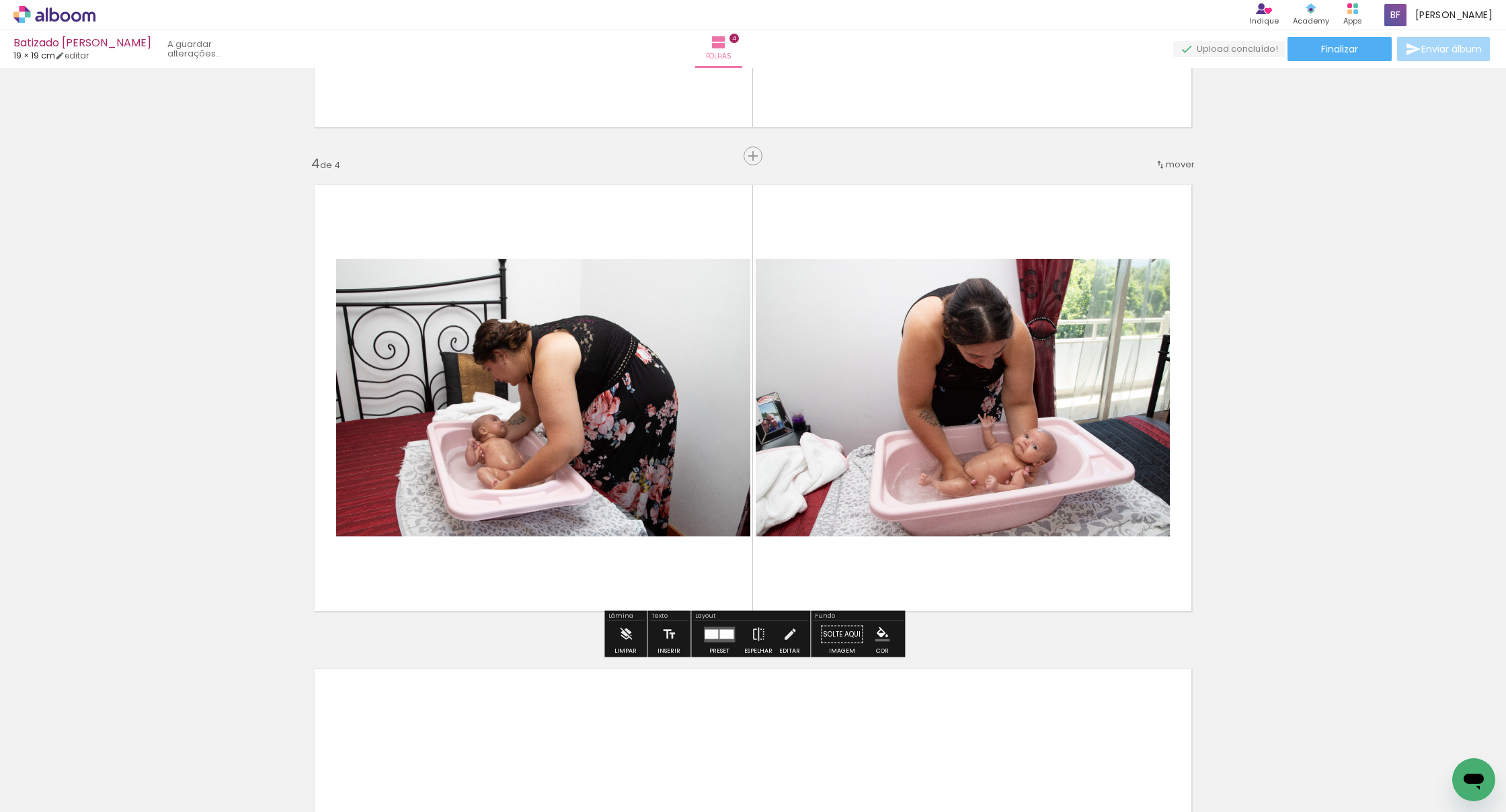
drag, startPoint x: 687, startPoint y: 764, endPoint x: 920, endPoint y: 455, distance: 387.0
click at [551, 455] on quentale-workspace at bounding box center [753, 406] width 1506 height 812
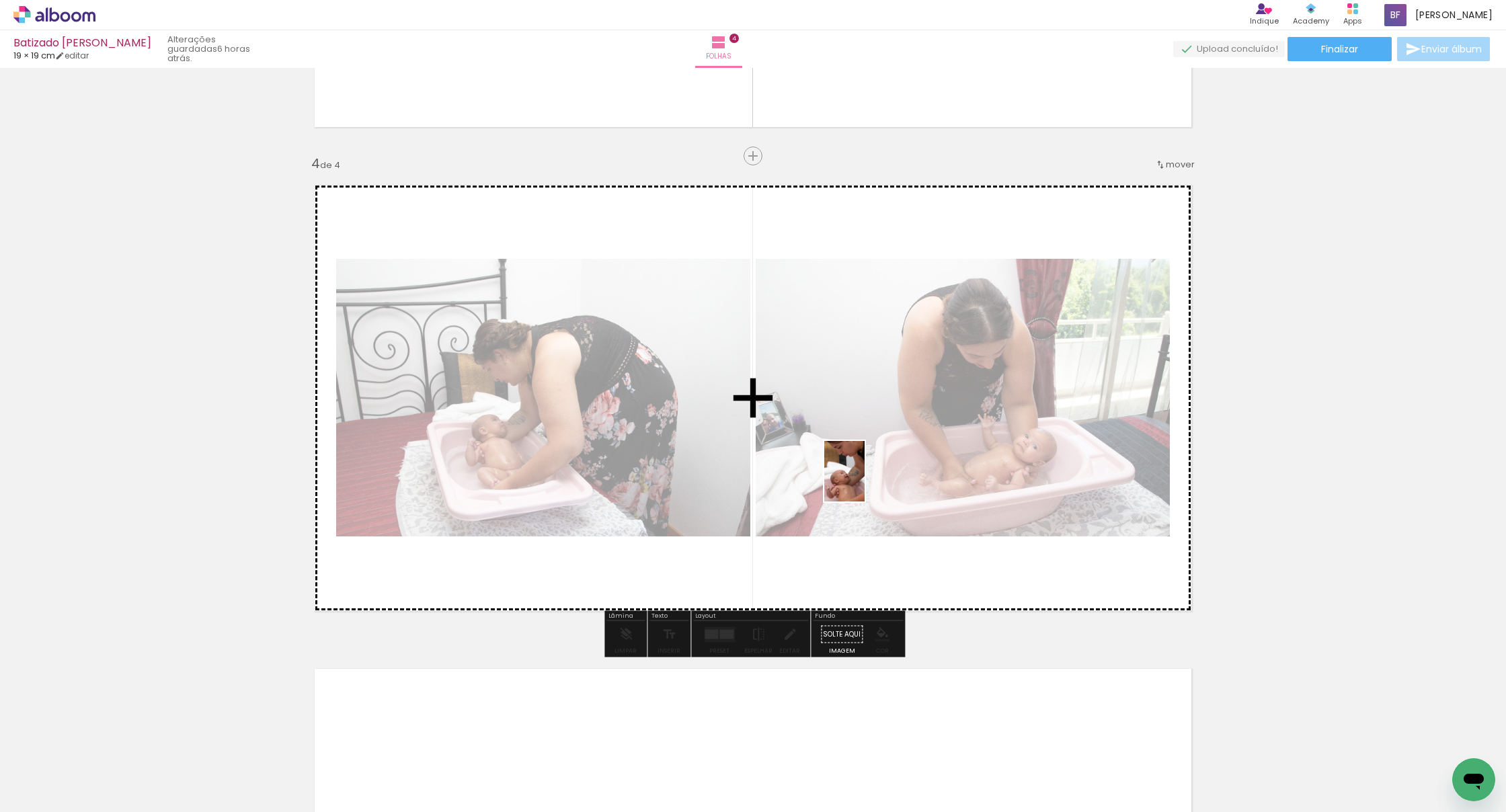
drag, startPoint x: 822, startPoint y: 772, endPoint x: 865, endPoint y: 481, distance: 294.2
click at [551, 481] on quentale-workspace at bounding box center [753, 406] width 1506 height 812
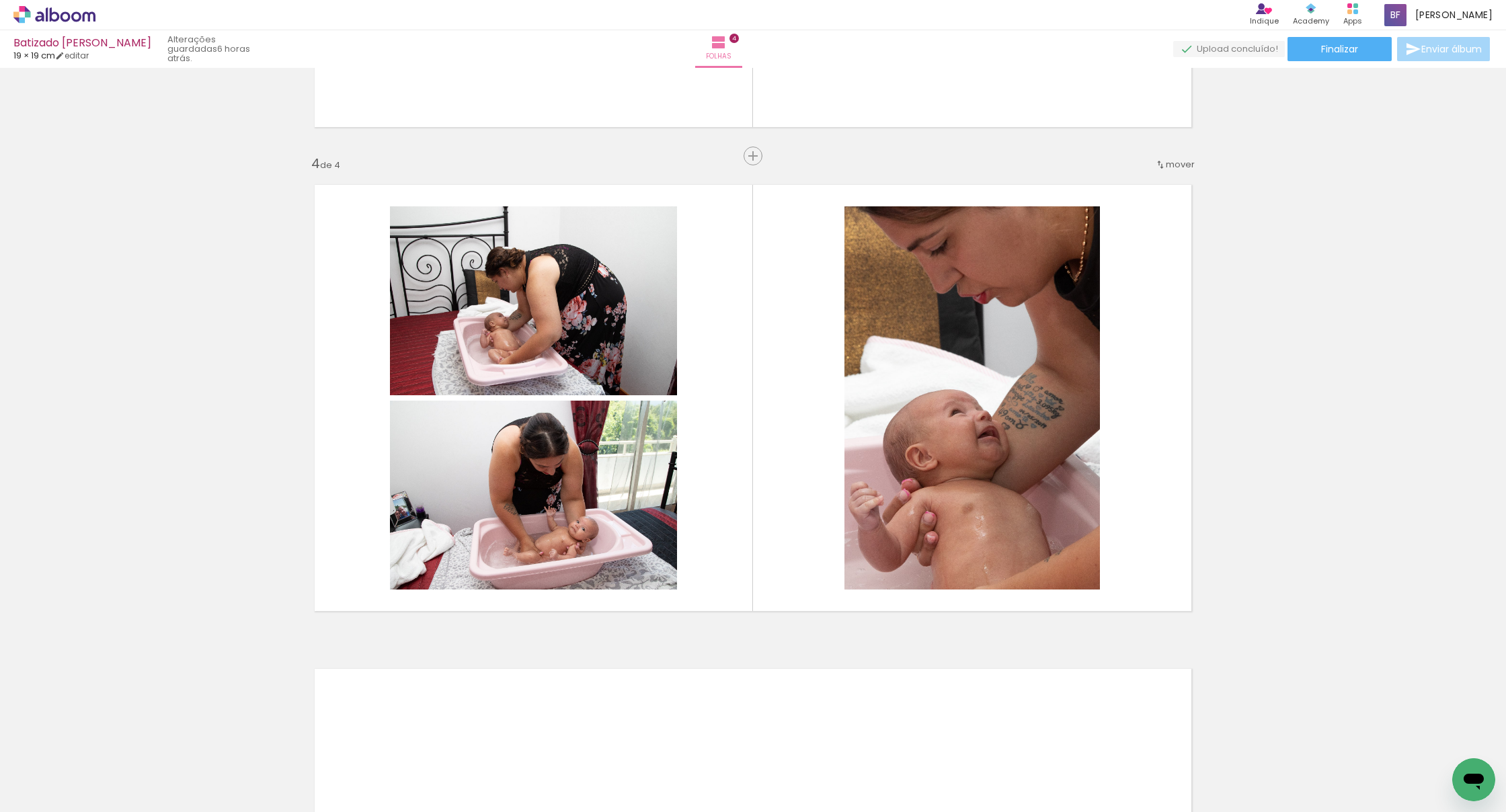
scroll to position [0, 1379]
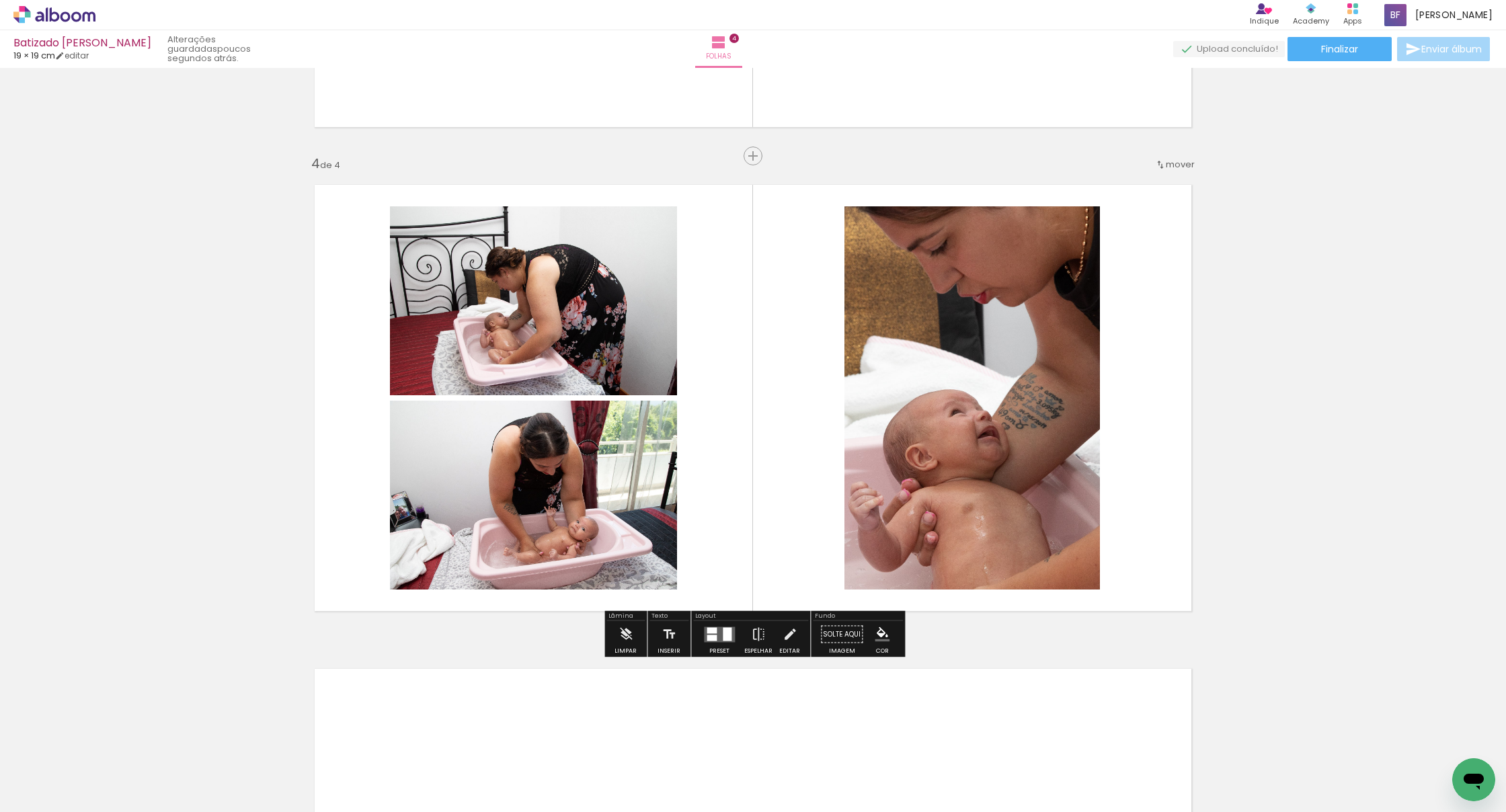
click at [551, 640] on quentale-layouter at bounding box center [719, 634] width 31 height 16
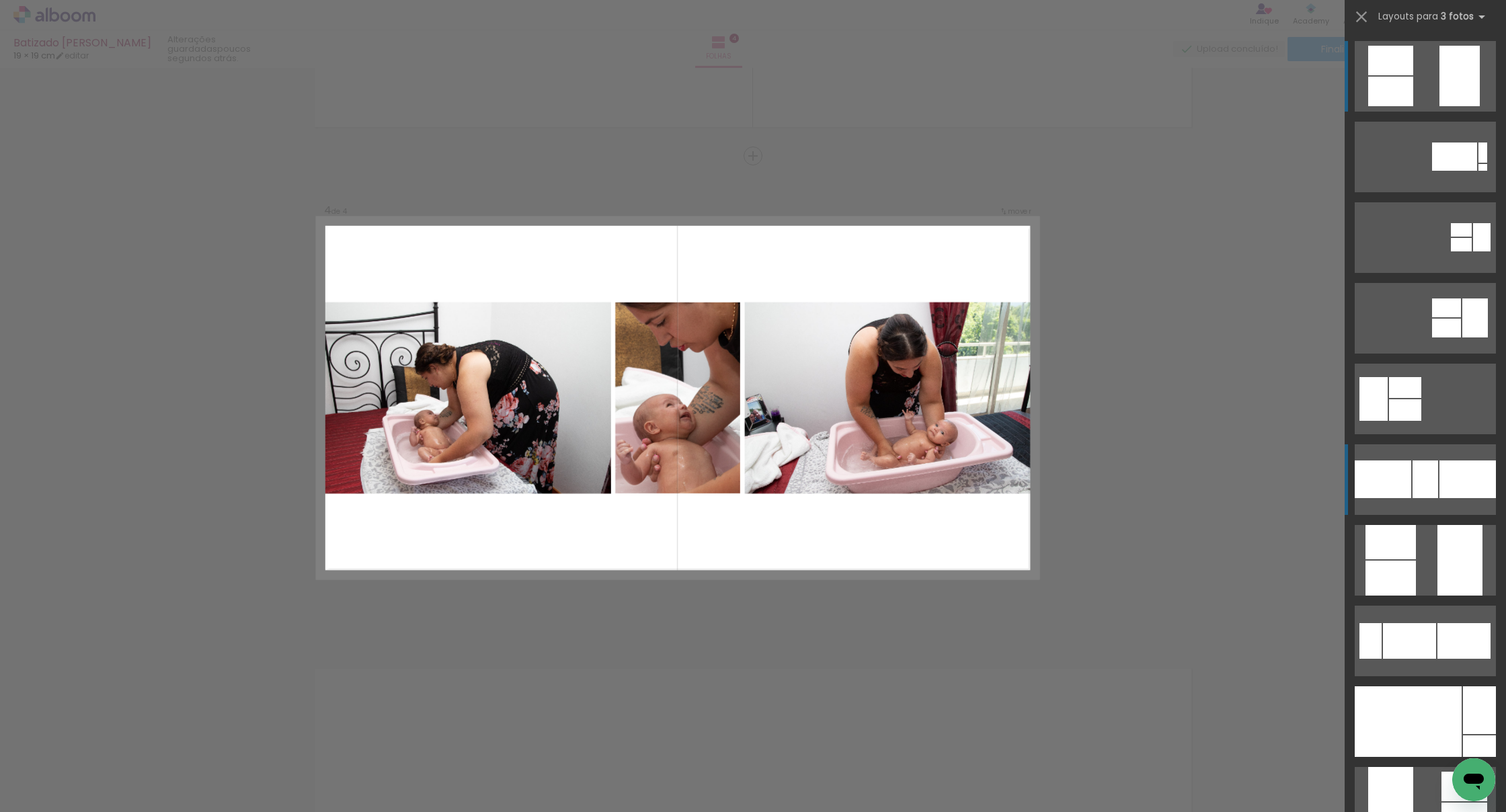
click at [551, 476] on div at bounding box center [1425, 479] width 25 height 38
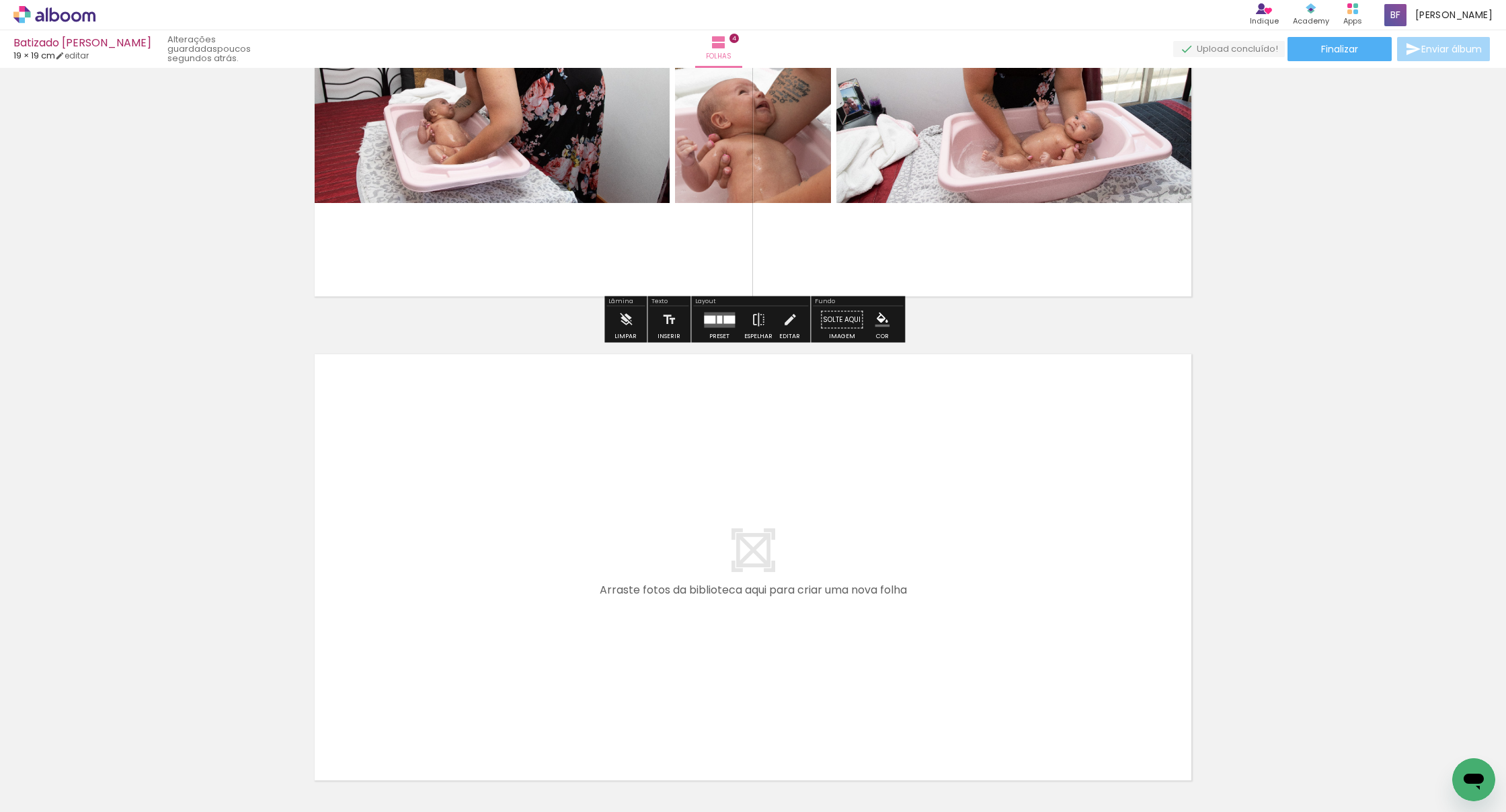
scroll to position [1702, 0]
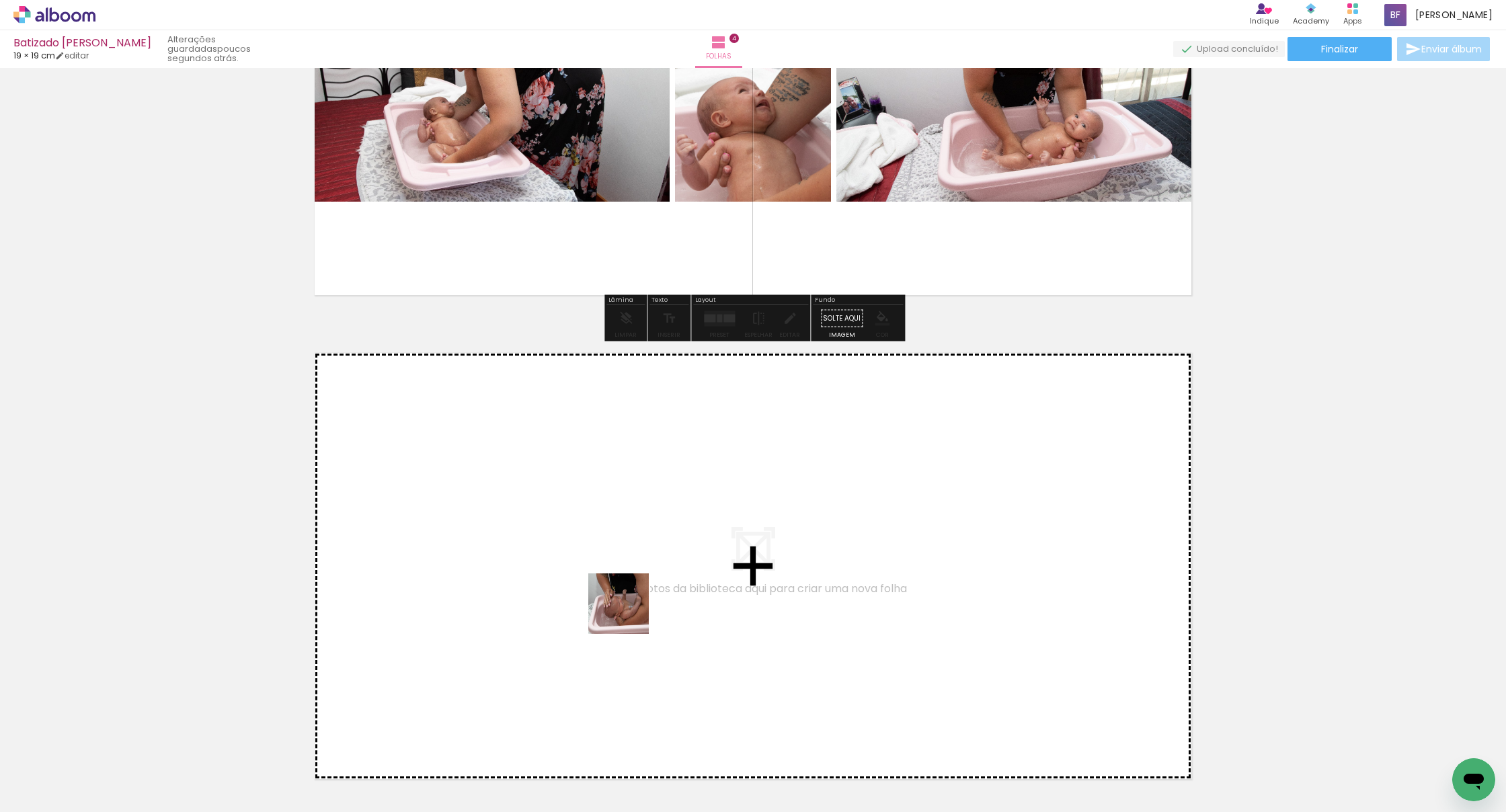
drag, startPoint x: 716, startPoint y: 767, endPoint x: 623, endPoint y: 608, distance: 184.2
click at [551, 608] on quentale-workspace at bounding box center [753, 406] width 1506 height 812
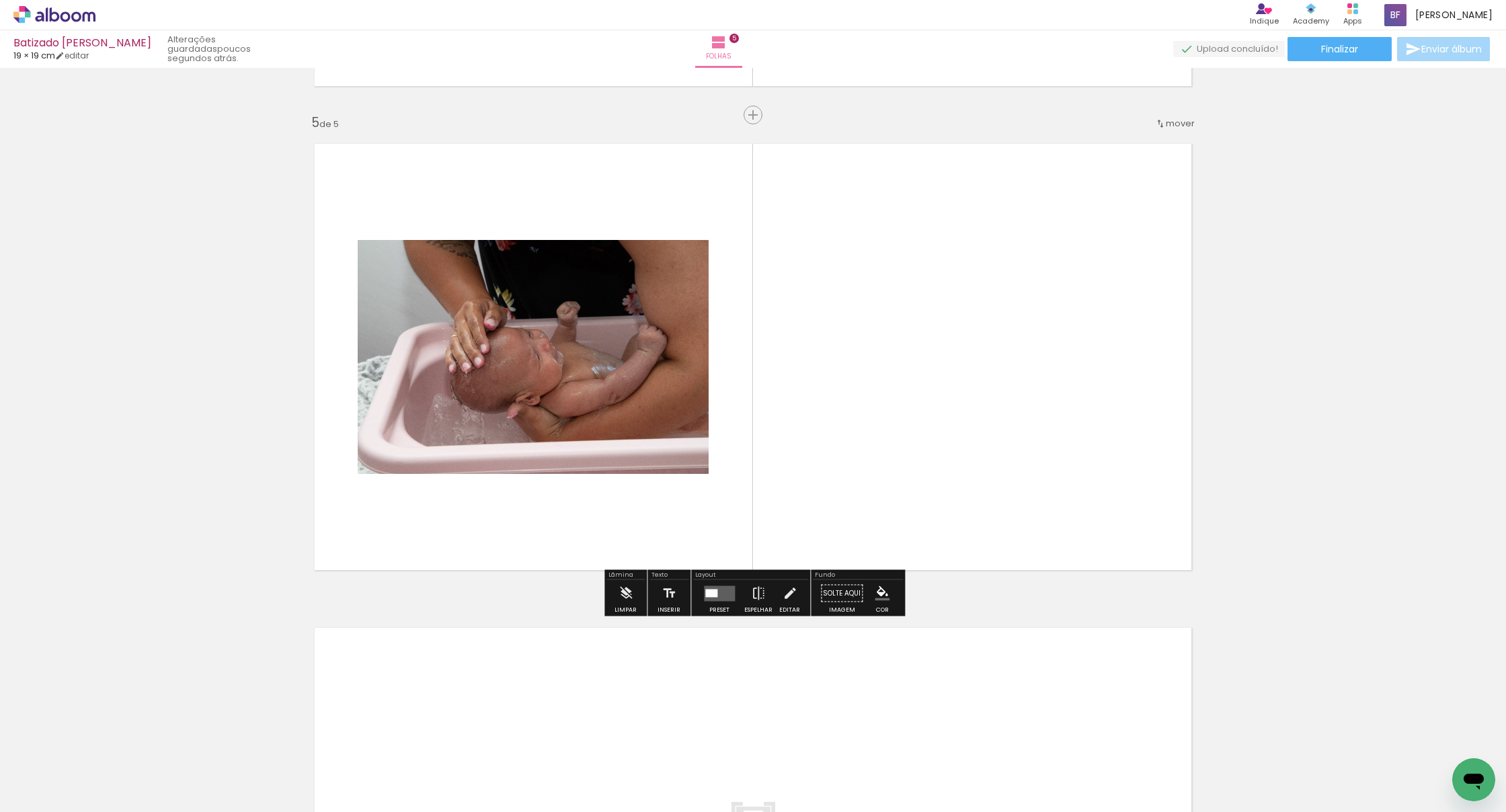
scroll to position [1989, 0]
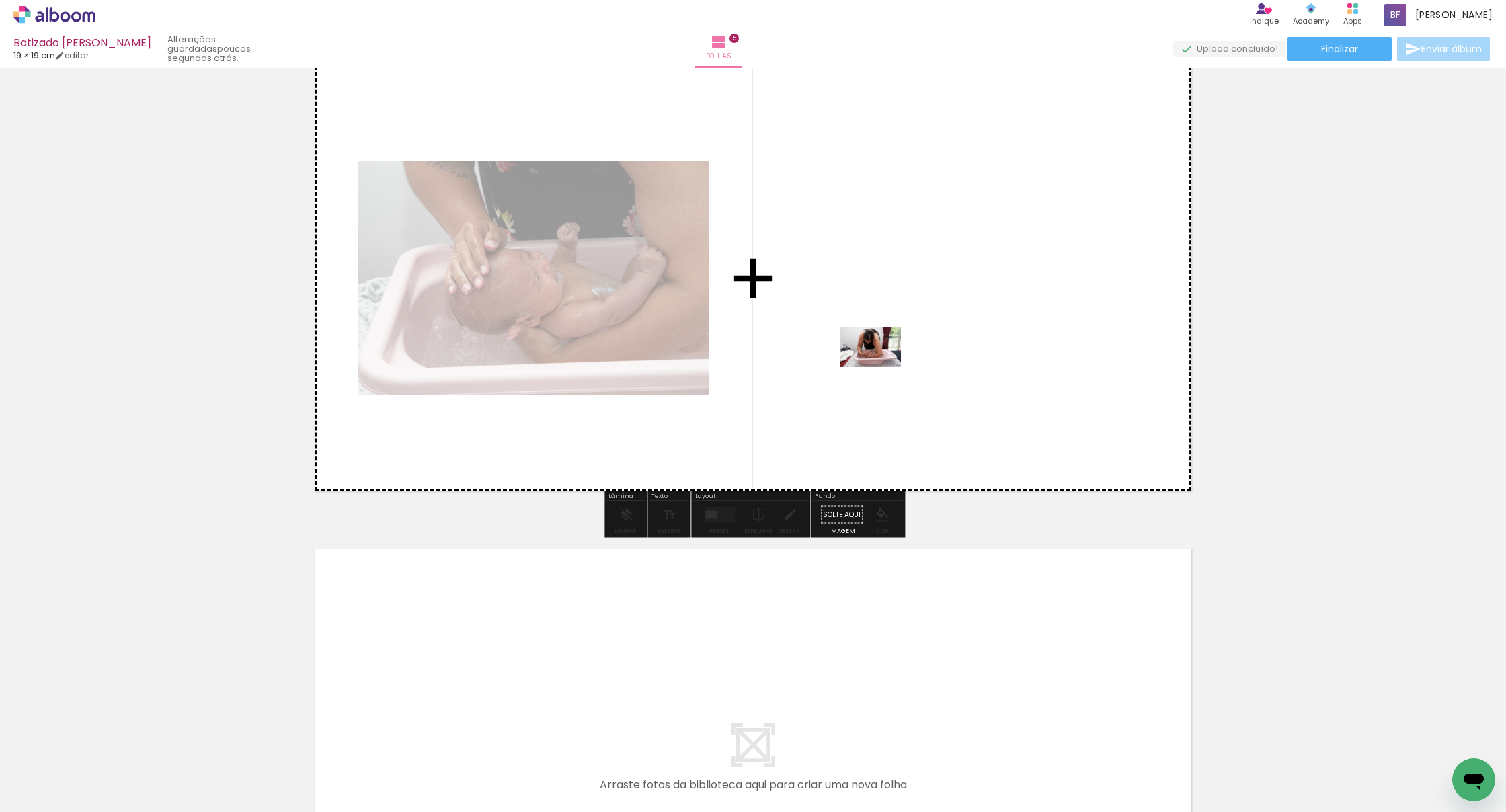
click at [551, 355] on quentale-workspace at bounding box center [753, 406] width 1506 height 812
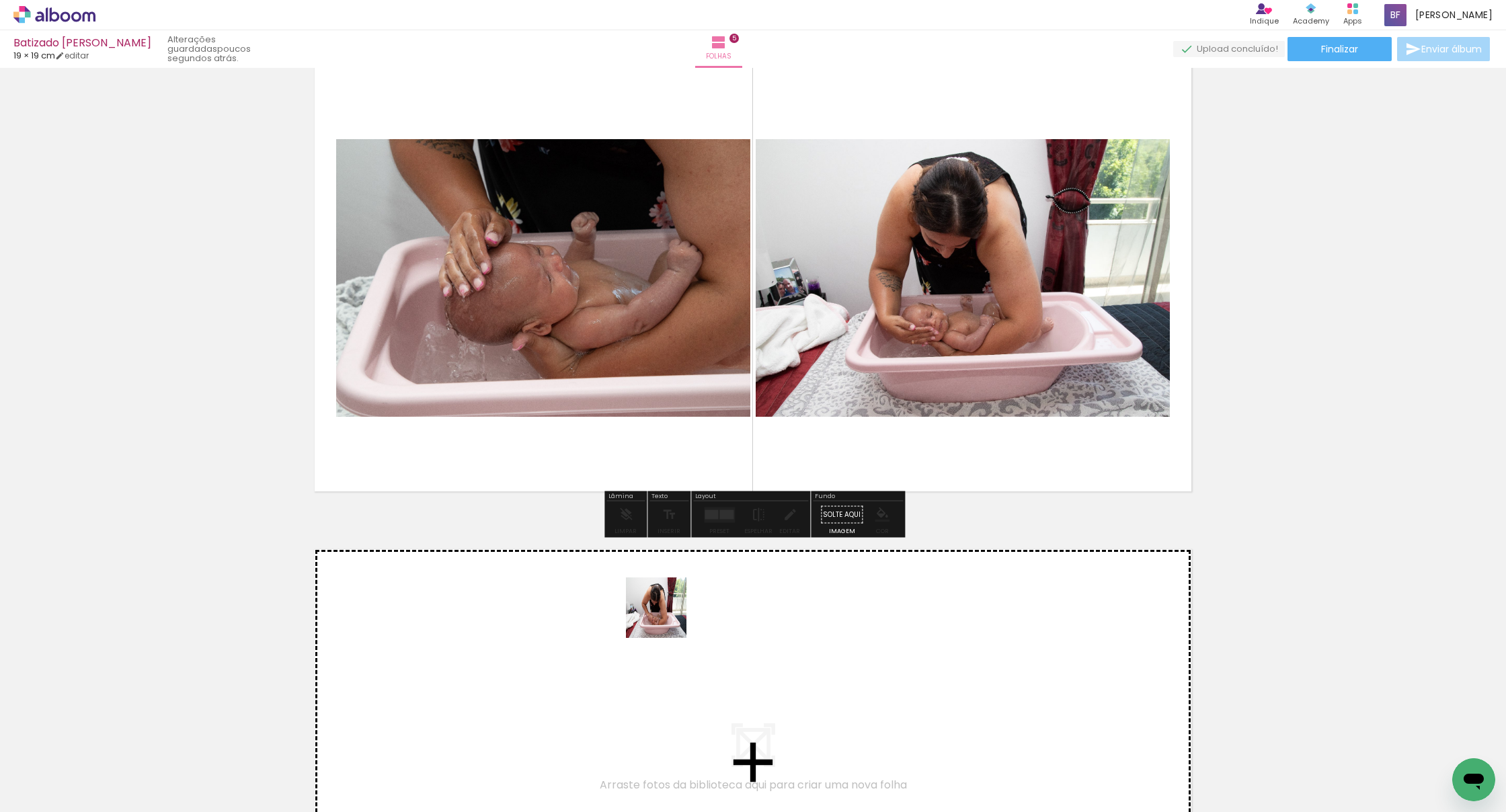
drag, startPoint x: 640, startPoint y: 656, endPoint x: 818, endPoint y: 344, distance: 359.2
click at [551, 344] on quentale-workspace at bounding box center [753, 406] width 1506 height 812
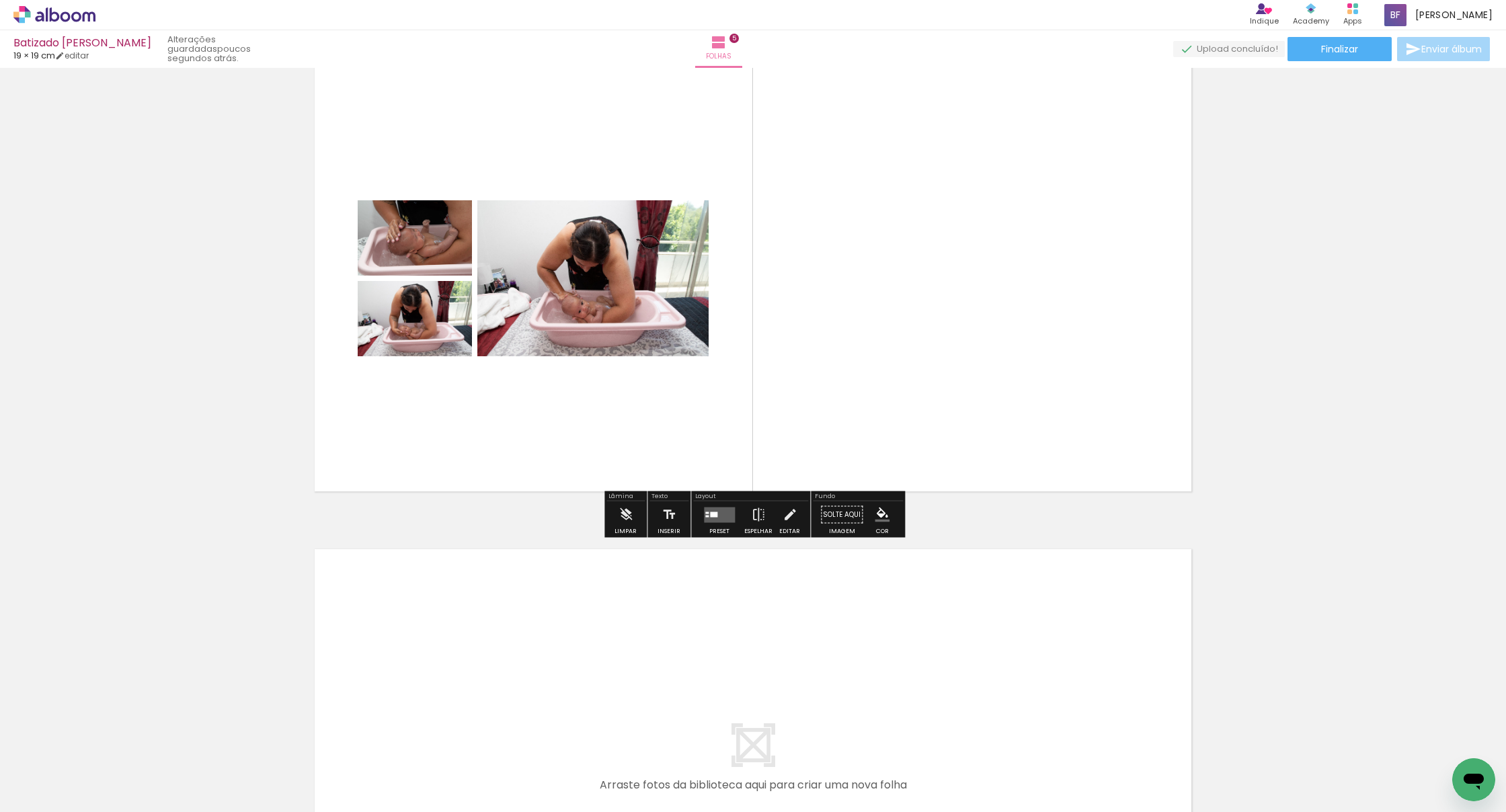
click at [551, 519] on quentale-layouter at bounding box center [719, 514] width 31 height 16
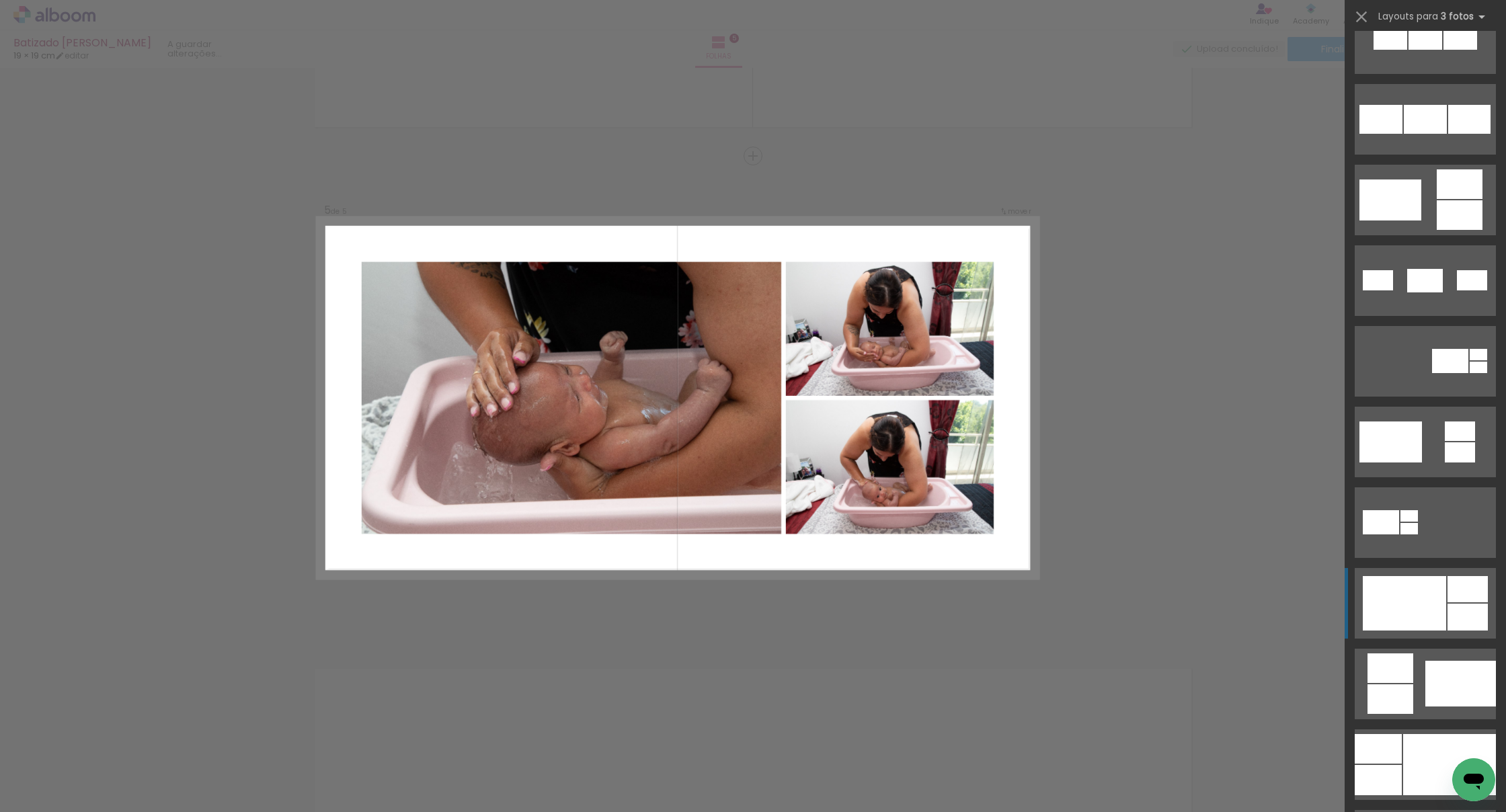
scroll to position [212, 0]
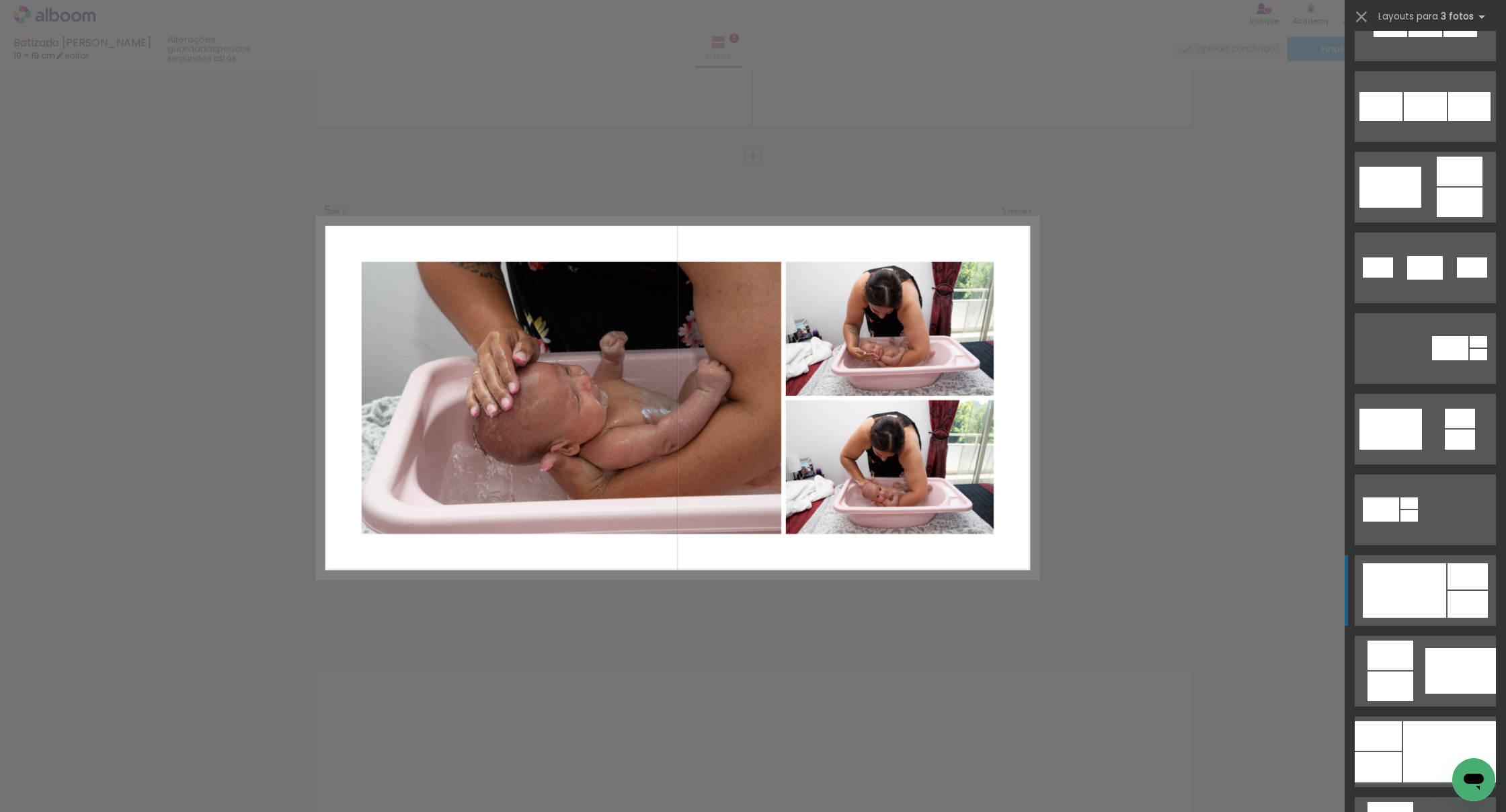
click at [551, 585] on div at bounding box center [1404, 590] width 83 height 55
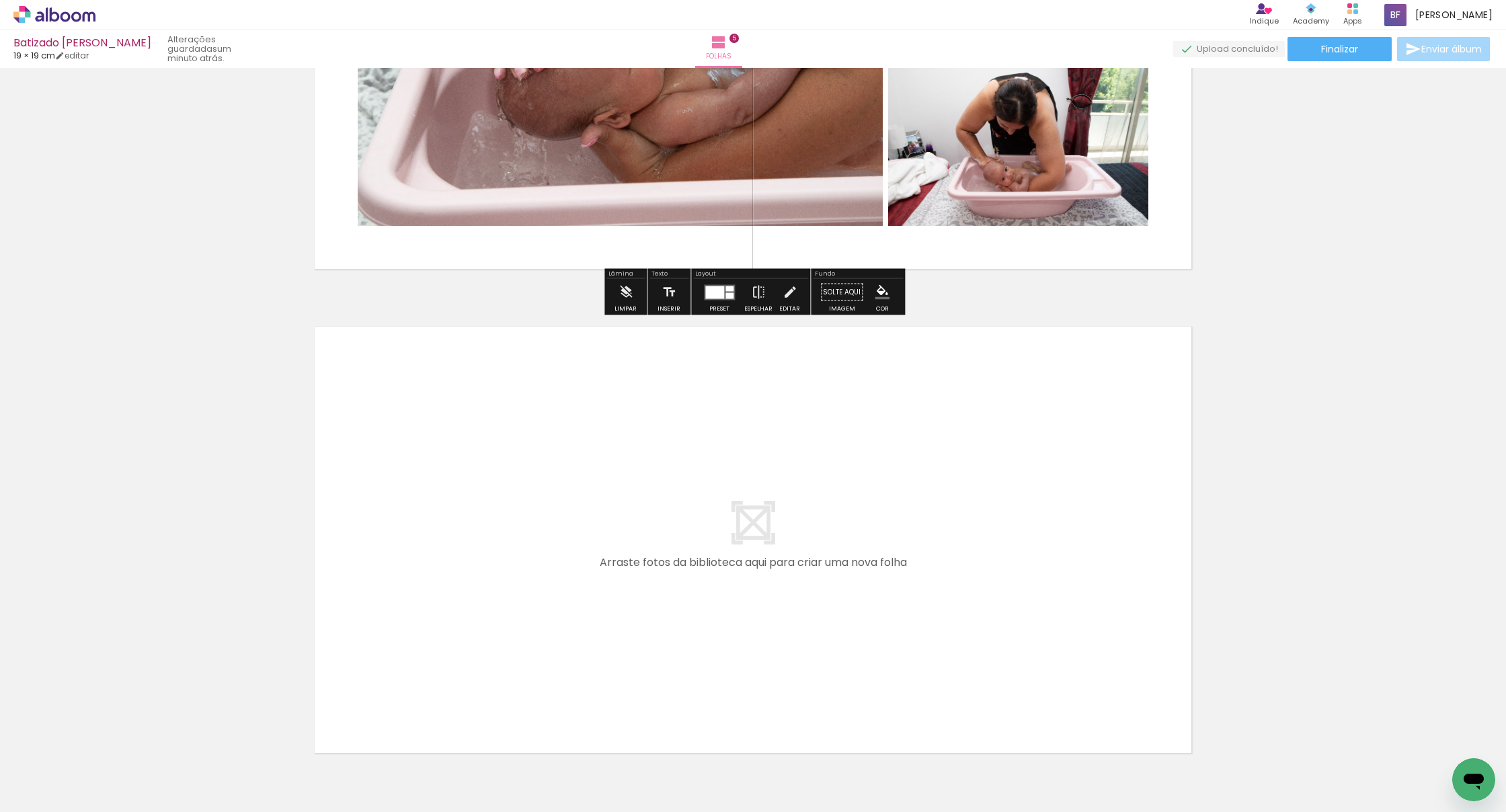
scroll to position [2226, 0]
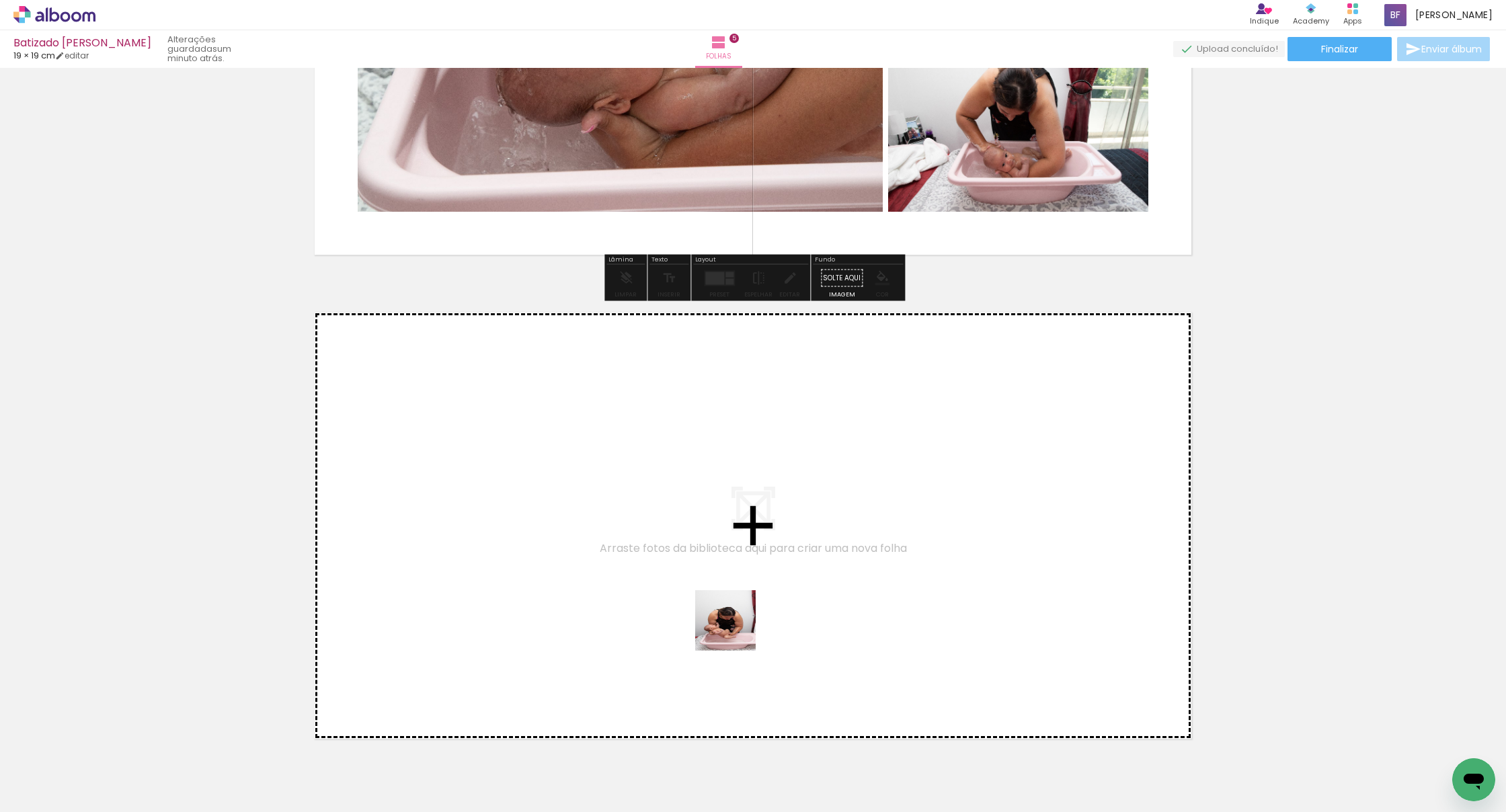
click at [551, 628] on quentale-workspace at bounding box center [753, 406] width 1506 height 812
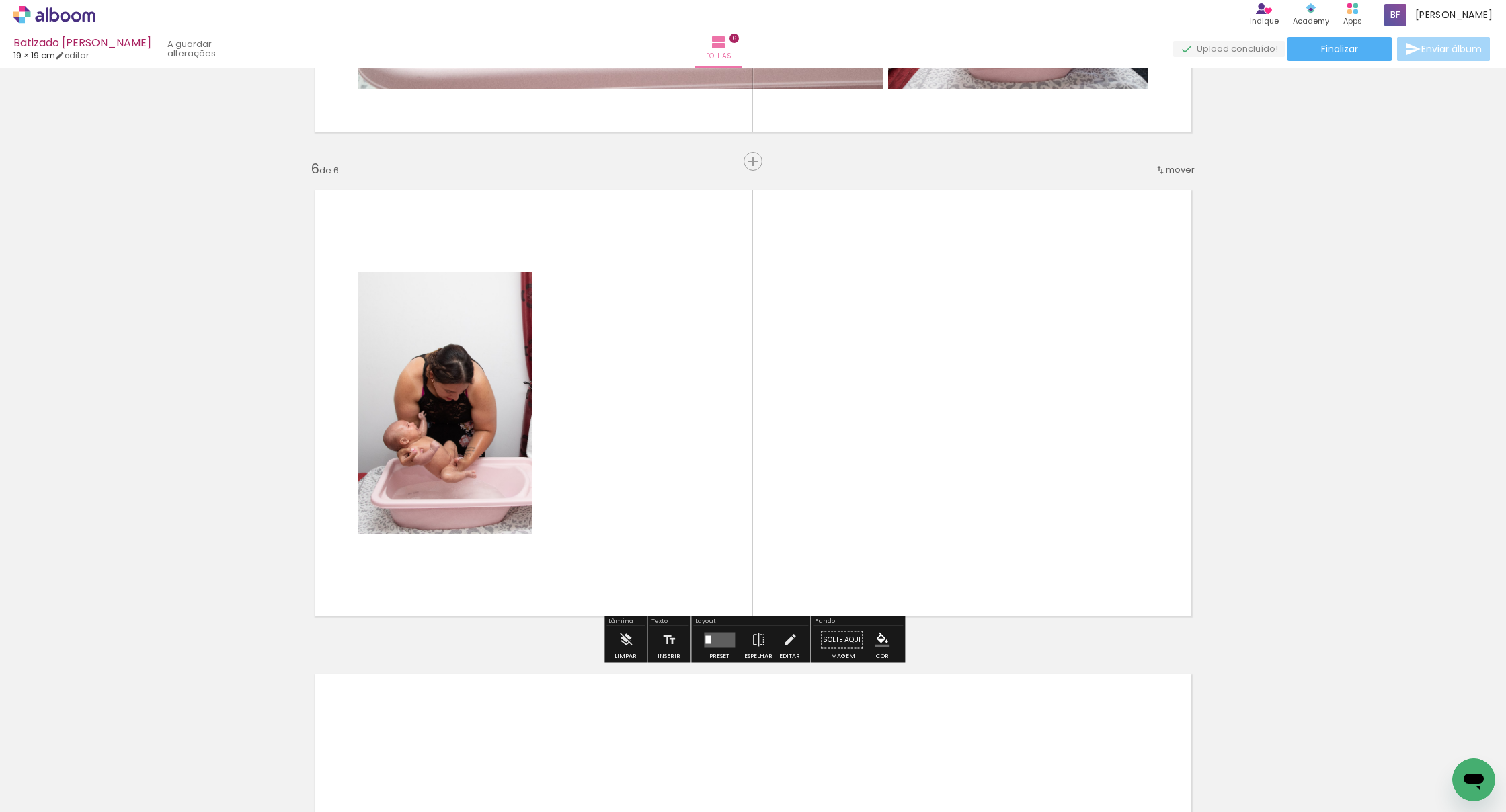
scroll to position [2354, 0]
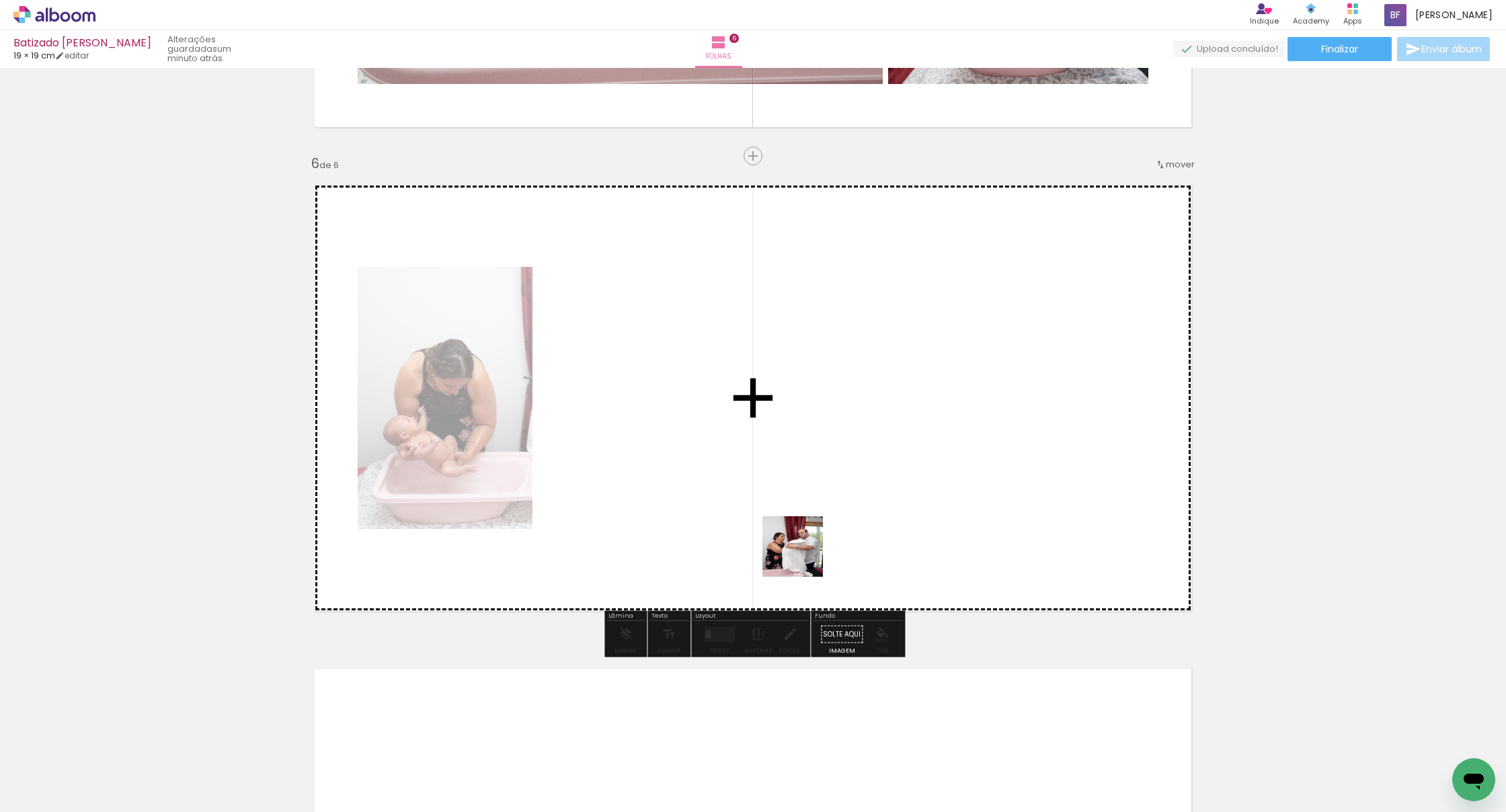
drag, startPoint x: 847, startPoint y: 668, endPoint x: 795, endPoint y: 529, distance: 148.4
click at [551, 529] on quentale-workspace at bounding box center [753, 406] width 1506 height 812
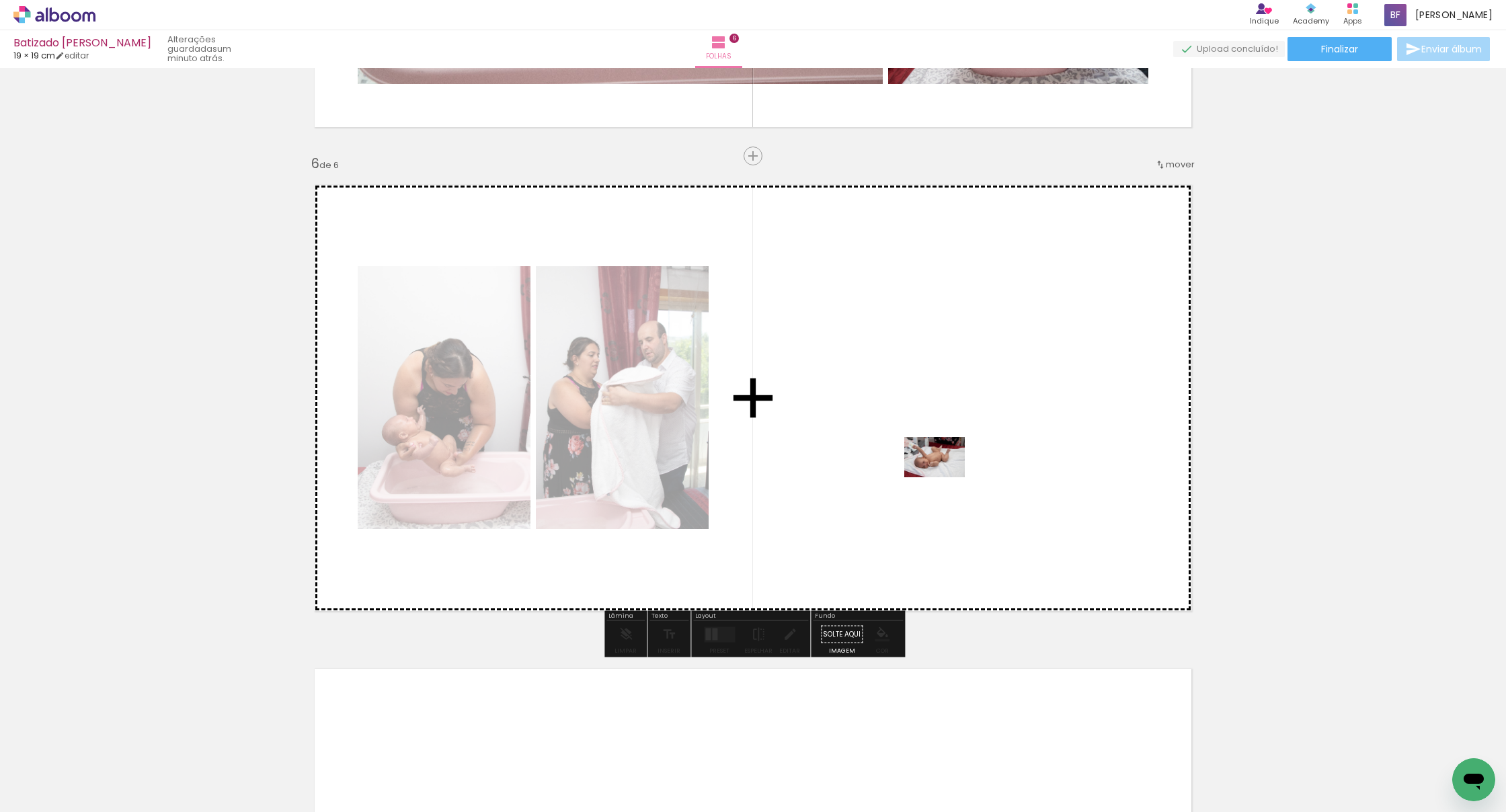
drag, startPoint x: 945, startPoint y: 779, endPoint x: 942, endPoint y: 452, distance: 327.0
click at [551, 452] on quentale-workspace at bounding box center [753, 406] width 1506 height 812
